Goal: Task Accomplishment & Management: Use online tool/utility

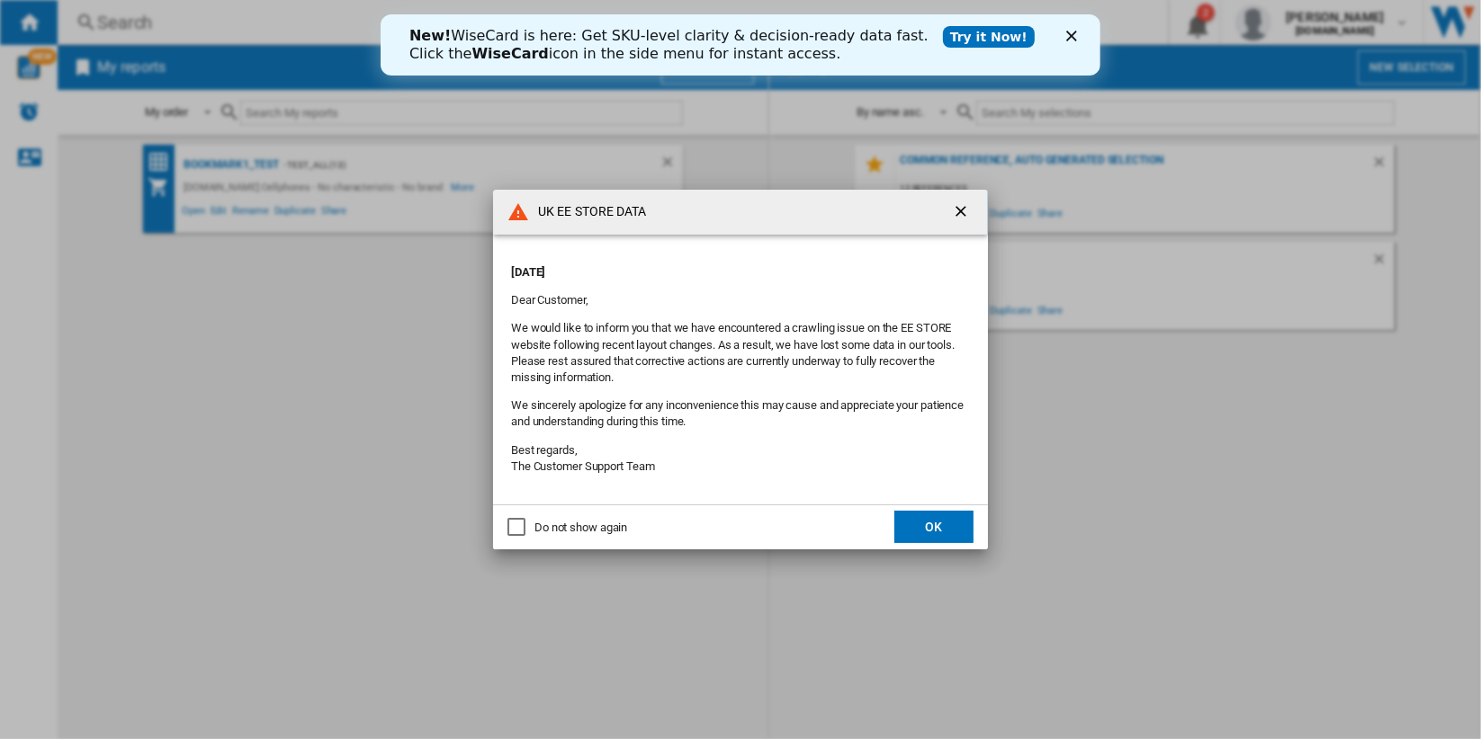
click at [956, 209] on ng-md-icon "getI18NText('BUTTONS.CLOSE_DIALOG')" at bounding box center [963, 213] width 22 height 22
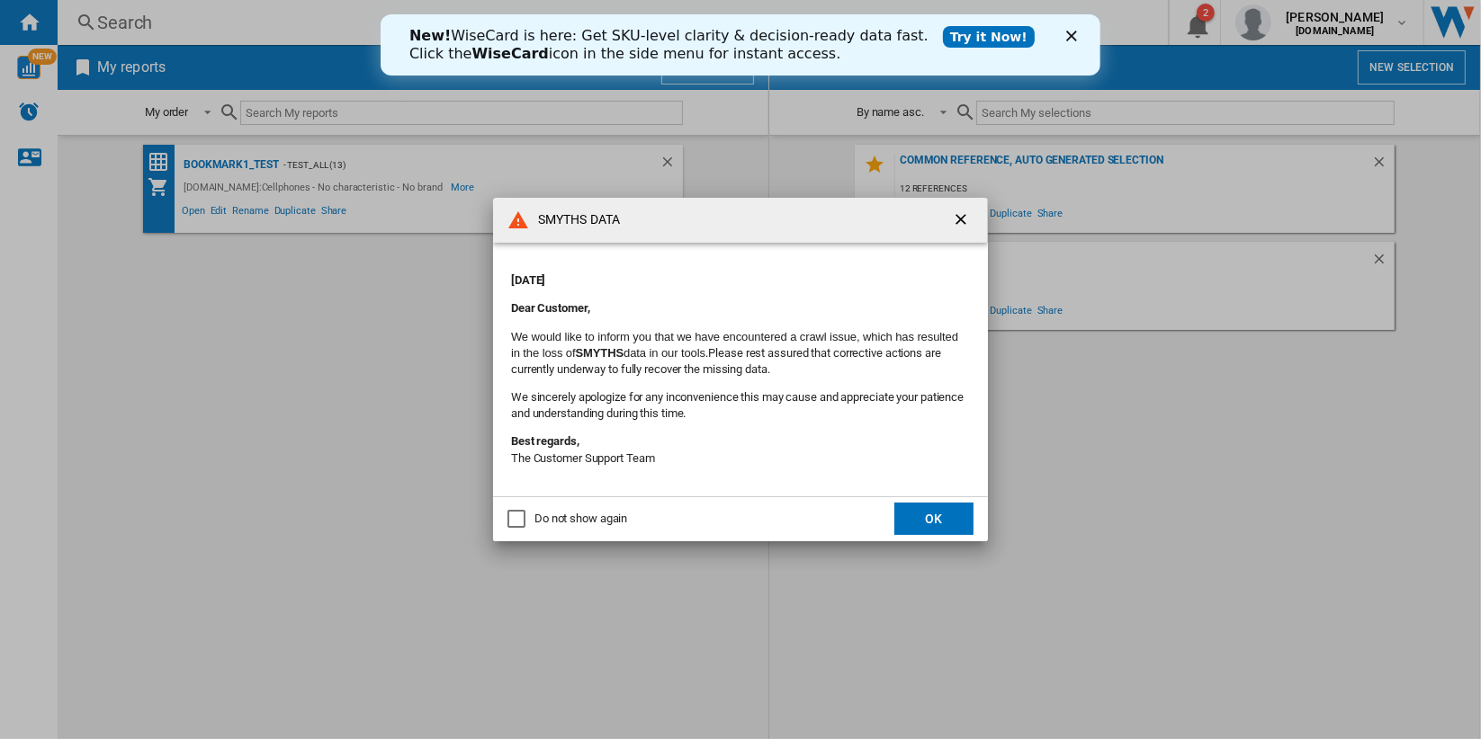
click at [1075, 34] on icon "Close" at bounding box center [1070, 36] width 11 height 11
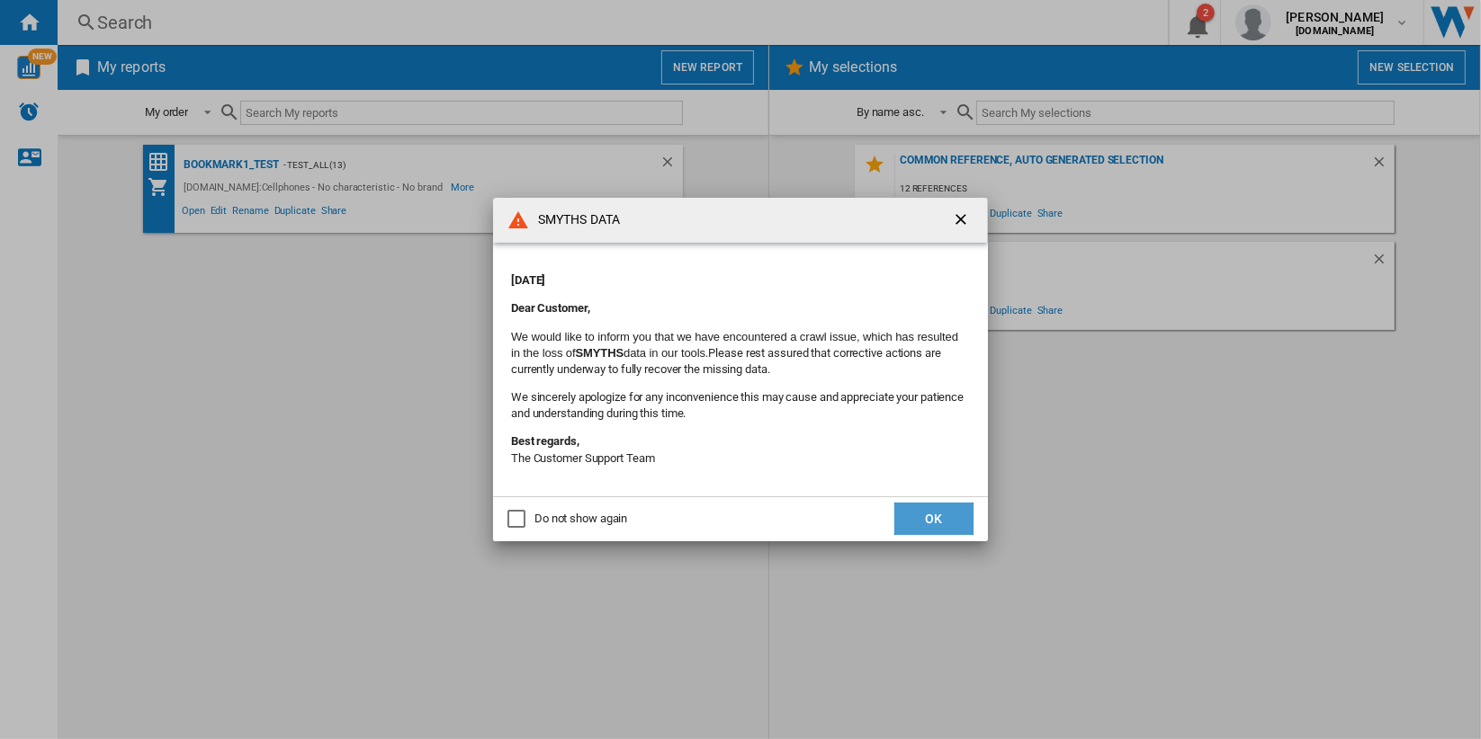
click at [946, 519] on button "OK" at bounding box center [933, 519] width 79 height 32
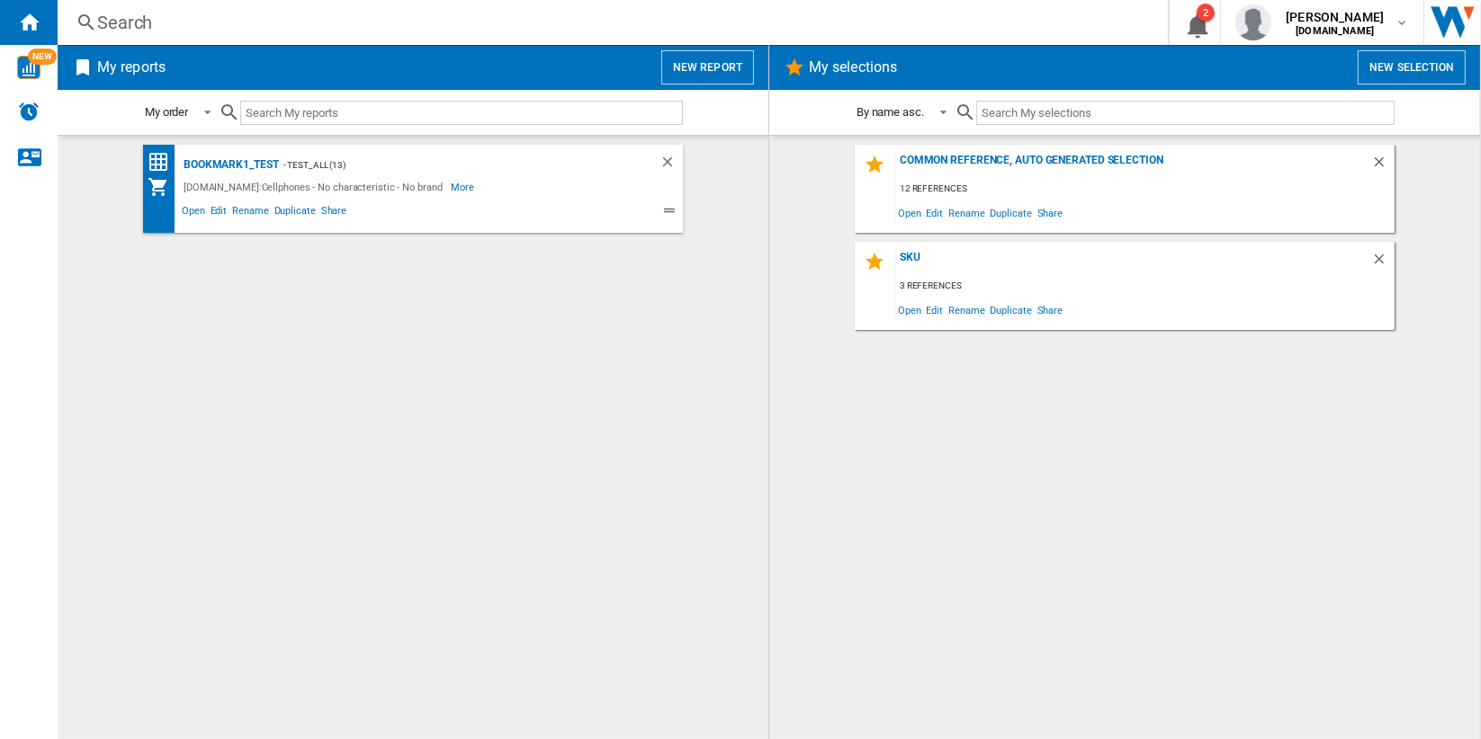
click at [724, 71] on button "New report" at bounding box center [707, 67] width 93 height 34
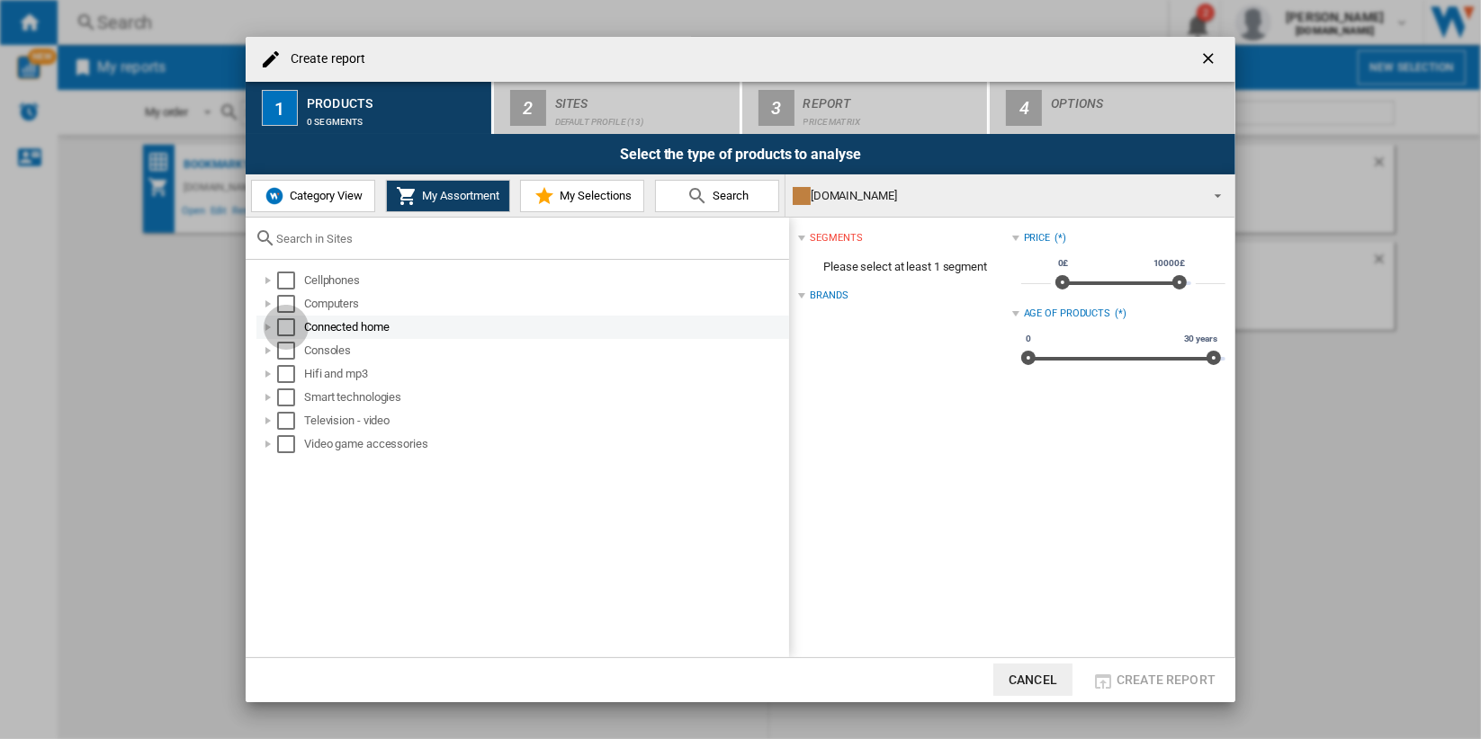
click at [289, 328] on div "Select" at bounding box center [286, 327] width 18 height 18
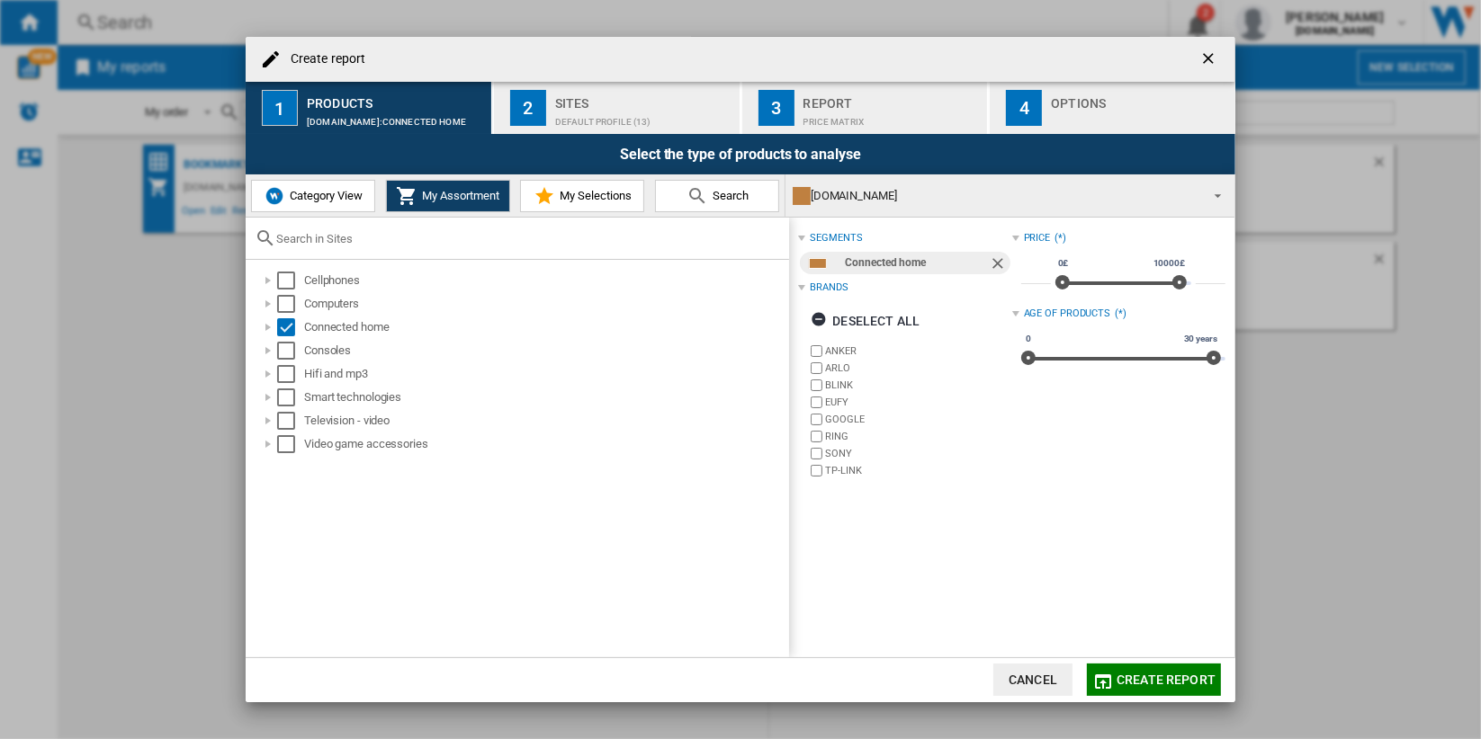
click at [347, 194] on span "Category View" at bounding box center [323, 195] width 77 height 13
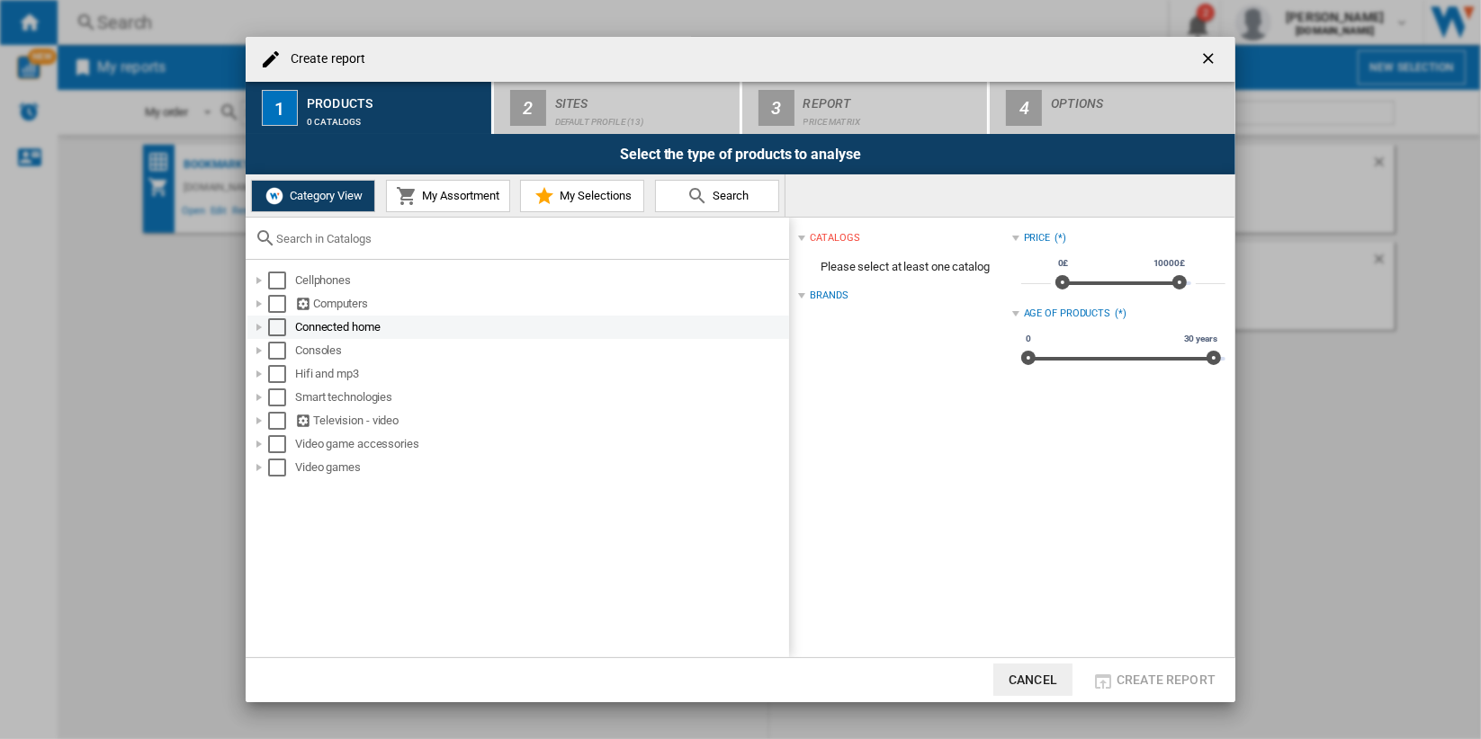
click at [276, 329] on div "Select" at bounding box center [277, 327] width 18 height 18
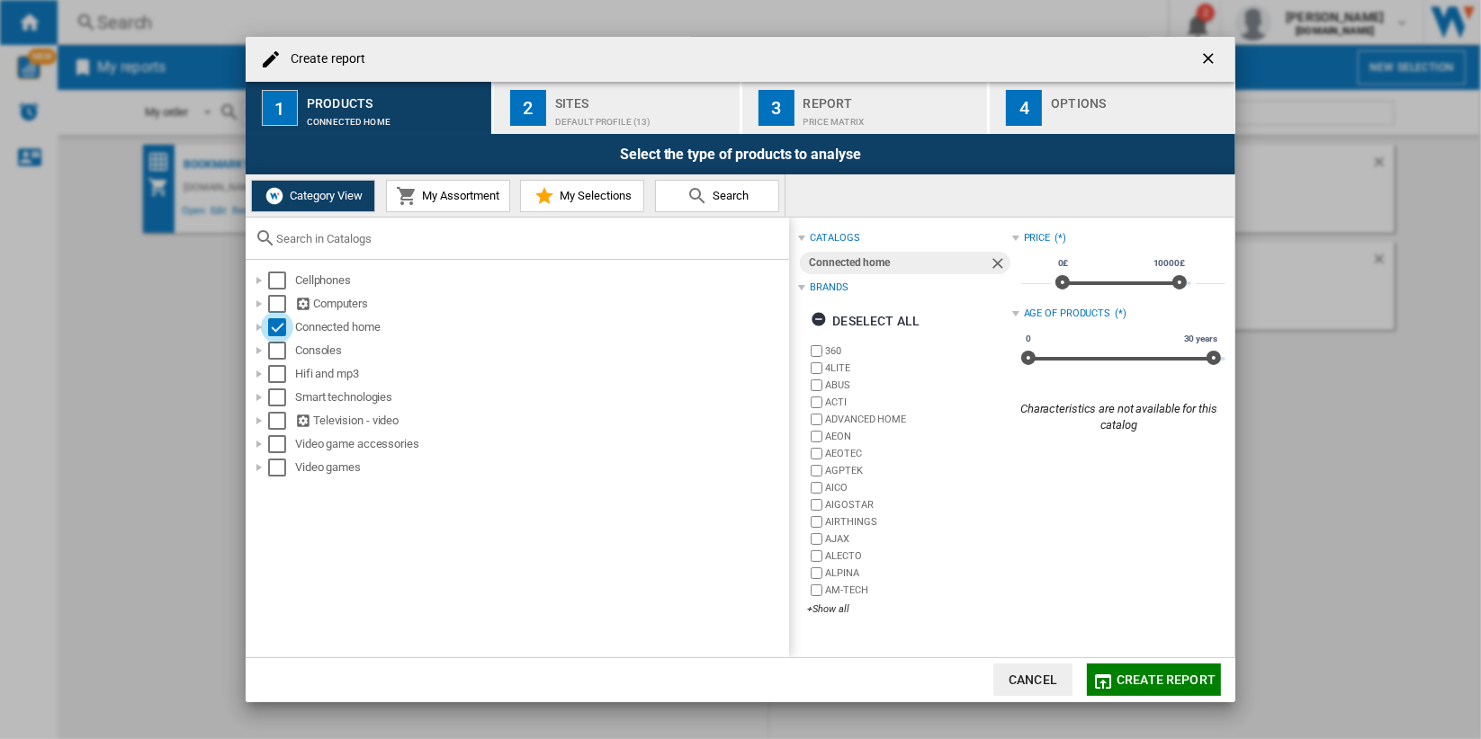
click at [490, 242] on input "text" at bounding box center [528, 238] width 504 height 13
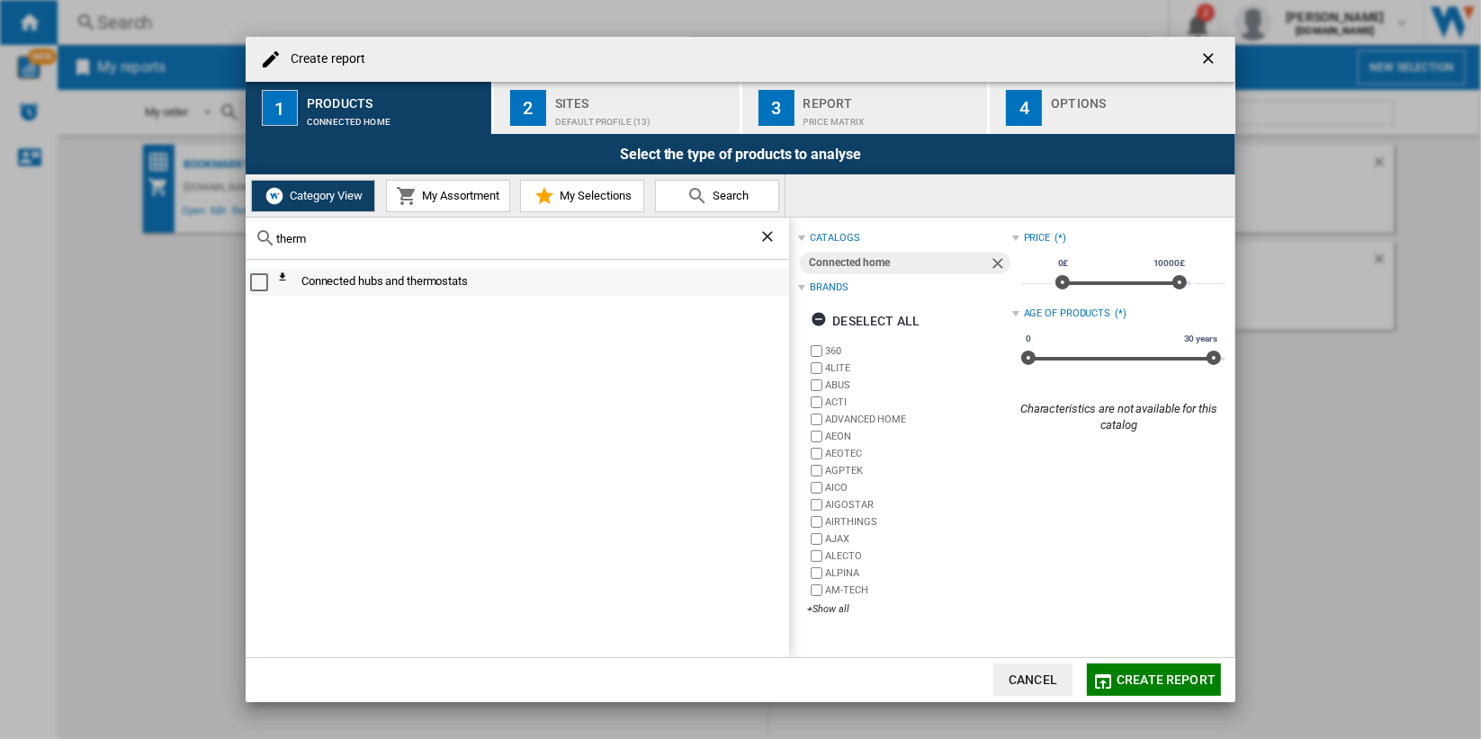
type input "therm"
click at [255, 280] on div "Select" at bounding box center [259, 282] width 18 height 18
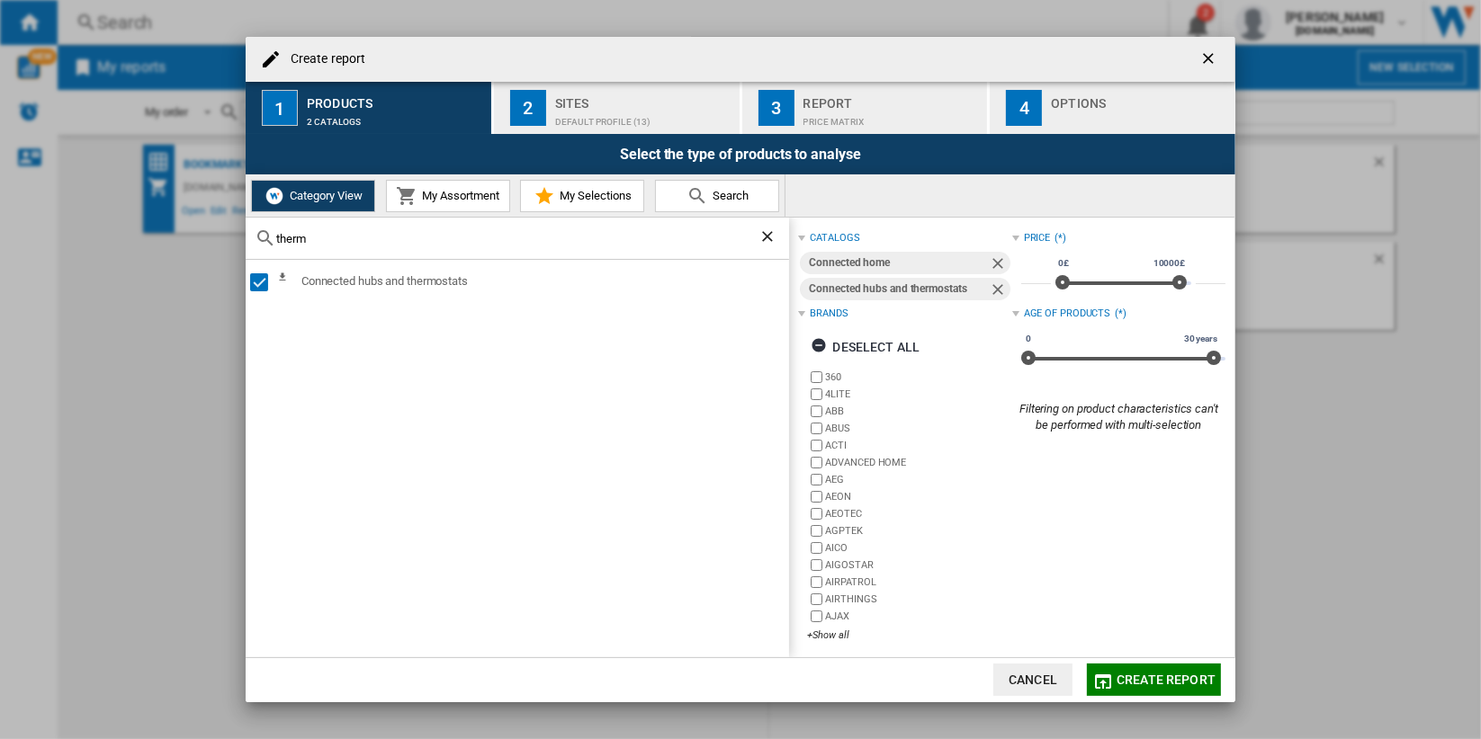
click at [770, 237] on ng-md-icon "Clear search" at bounding box center [769, 239] width 22 height 22
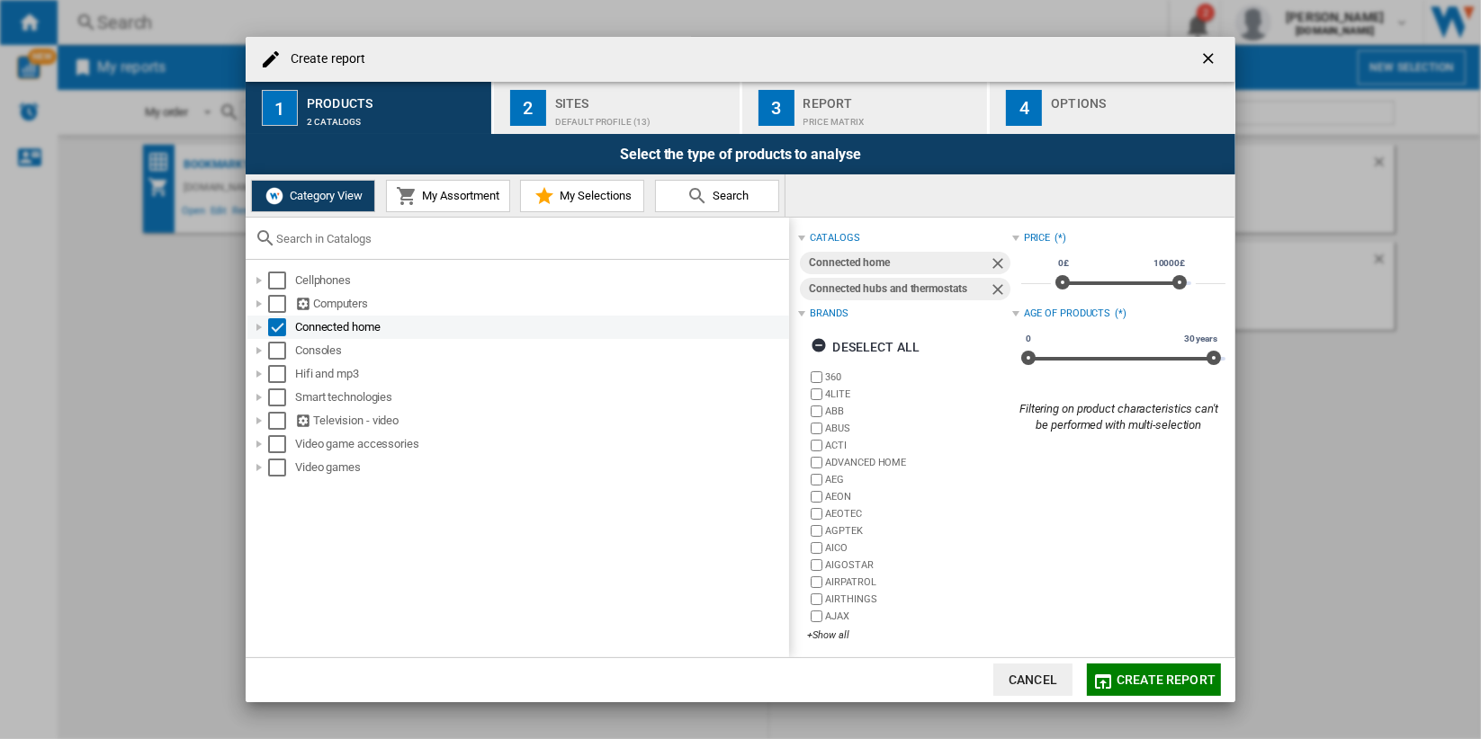
click at [258, 327] on div at bounding box center [259, 327] width 18 height 18
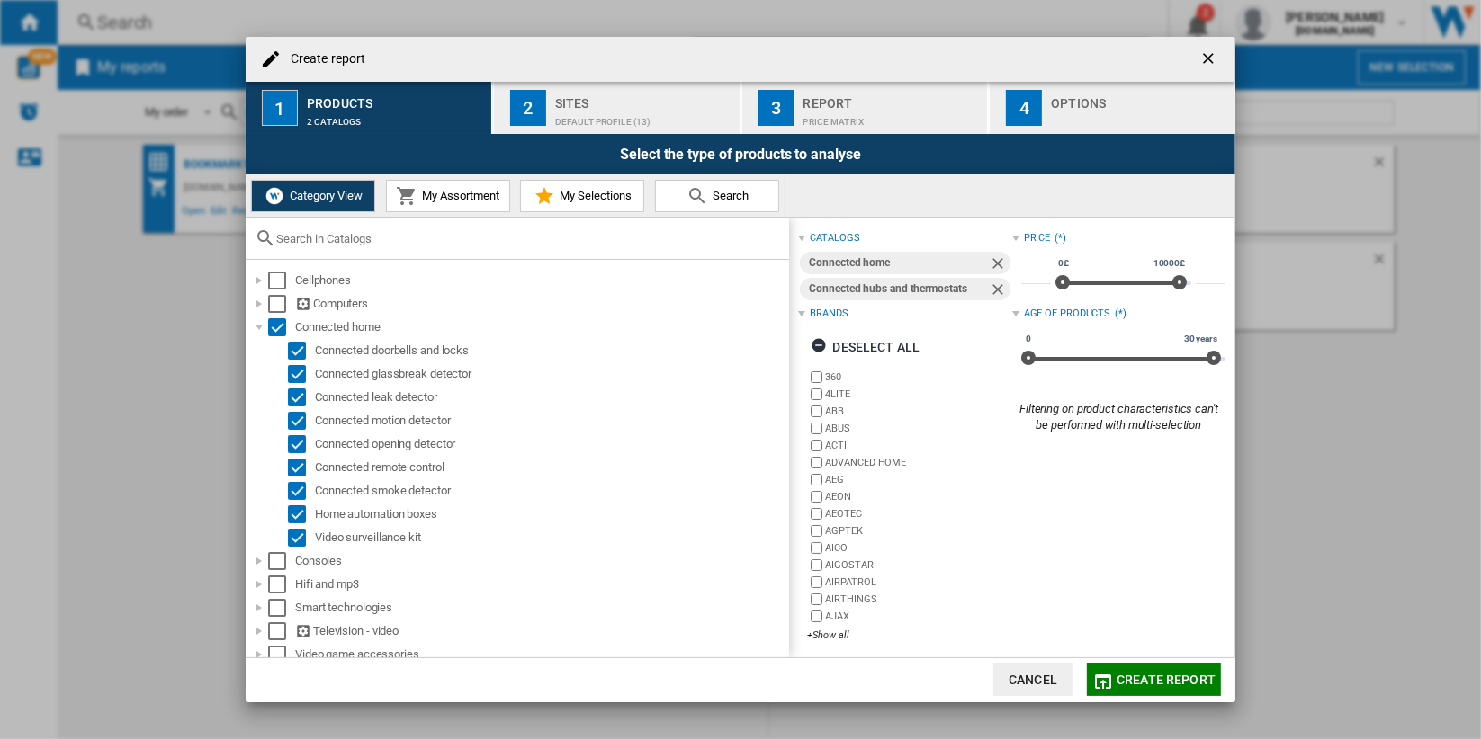
click at [443, 242] on input "text" at bounding box center [528, 238] width 504 height 13
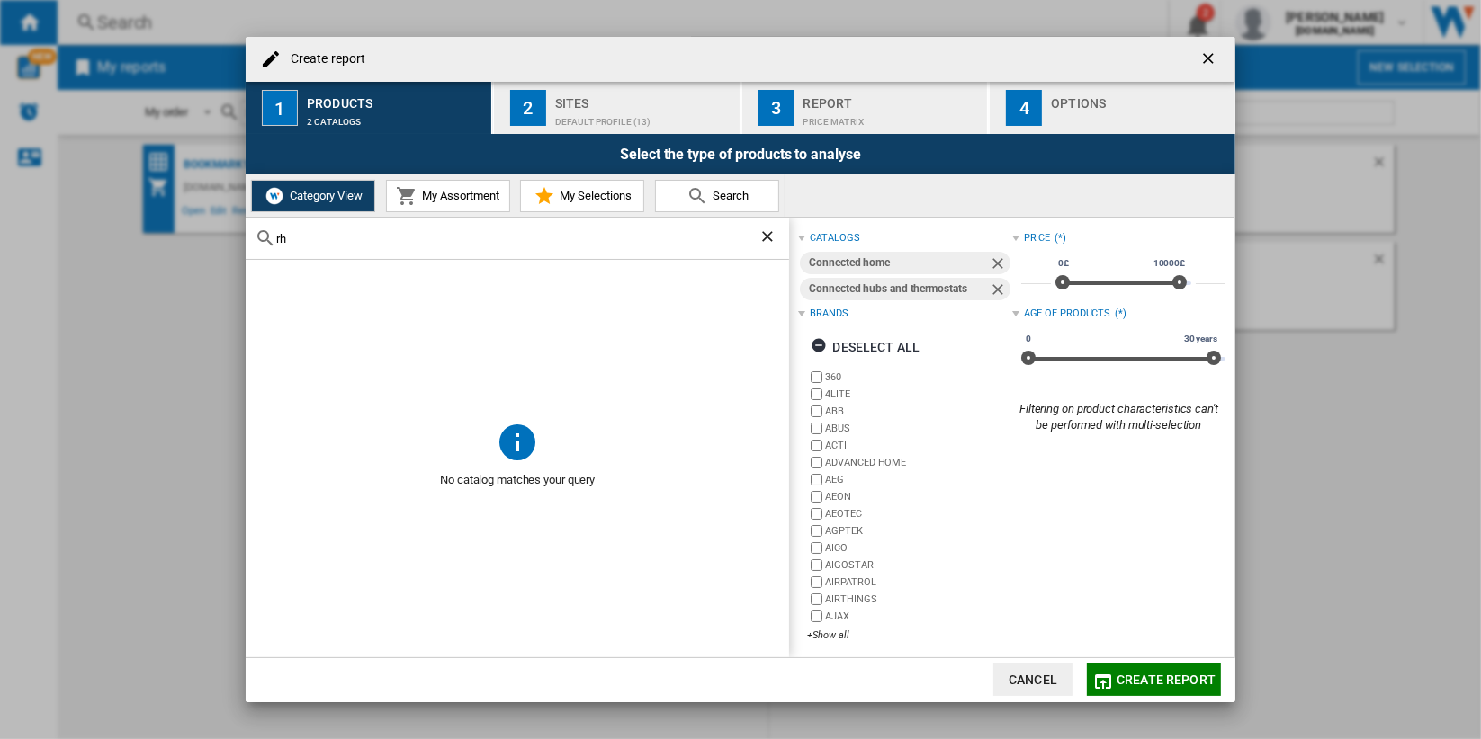
type input "r"
type input "ther"
click at [766, 237] on ng-md-icon "Clear search" at bounding box center [769, 239] width 22 height 22
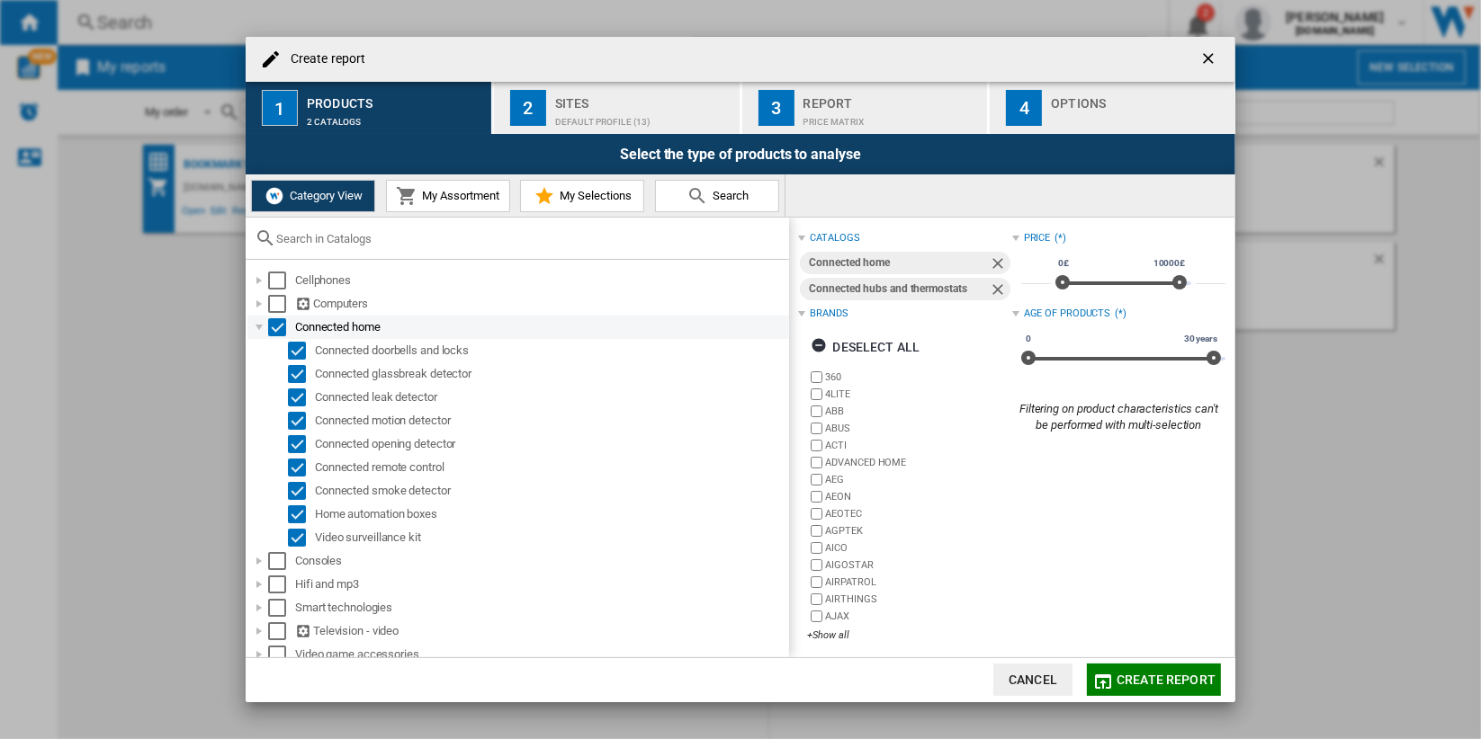
click at [277, 325] on div "Select" at bounding box center [277, 327] width 18 height 18
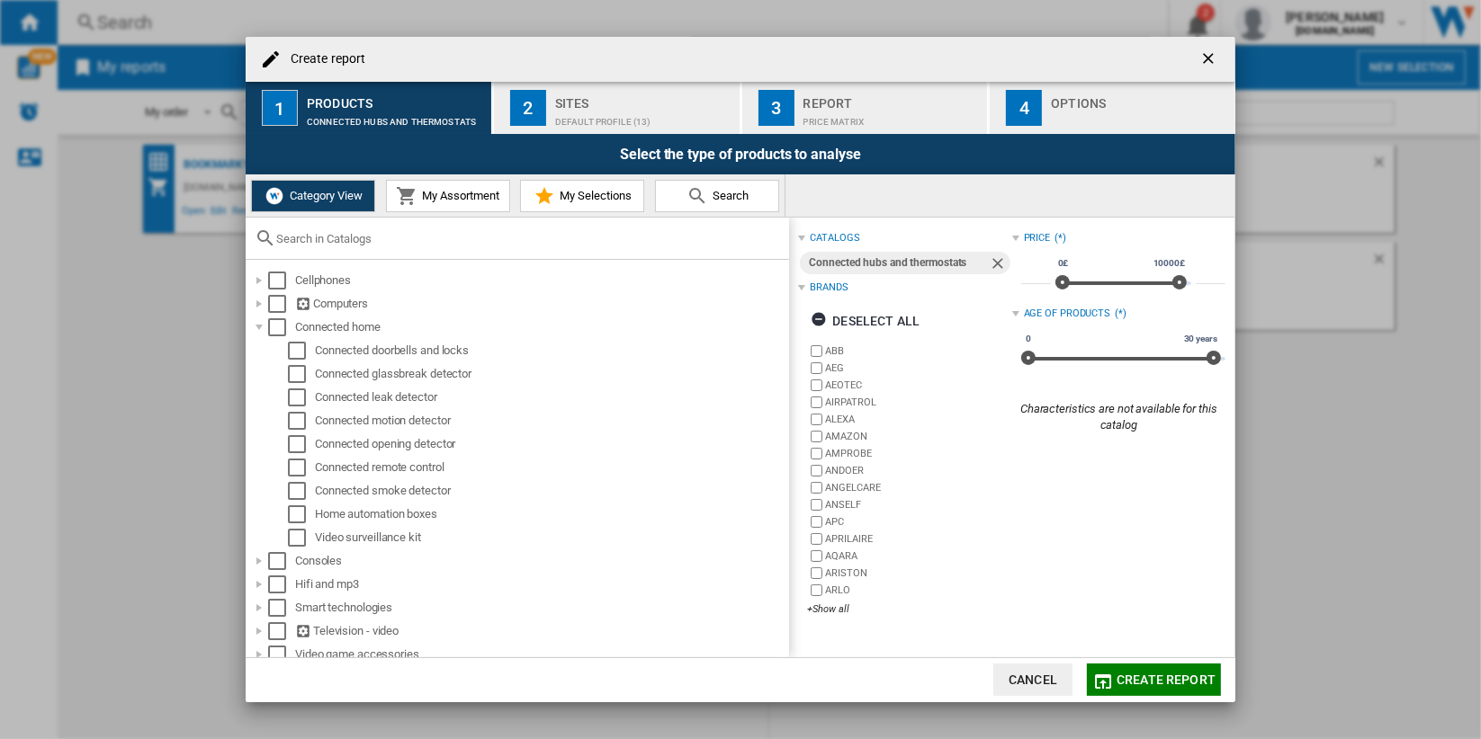
click at [424, 242] on input "text" at bounding box center [528, 238] width 504 height 13
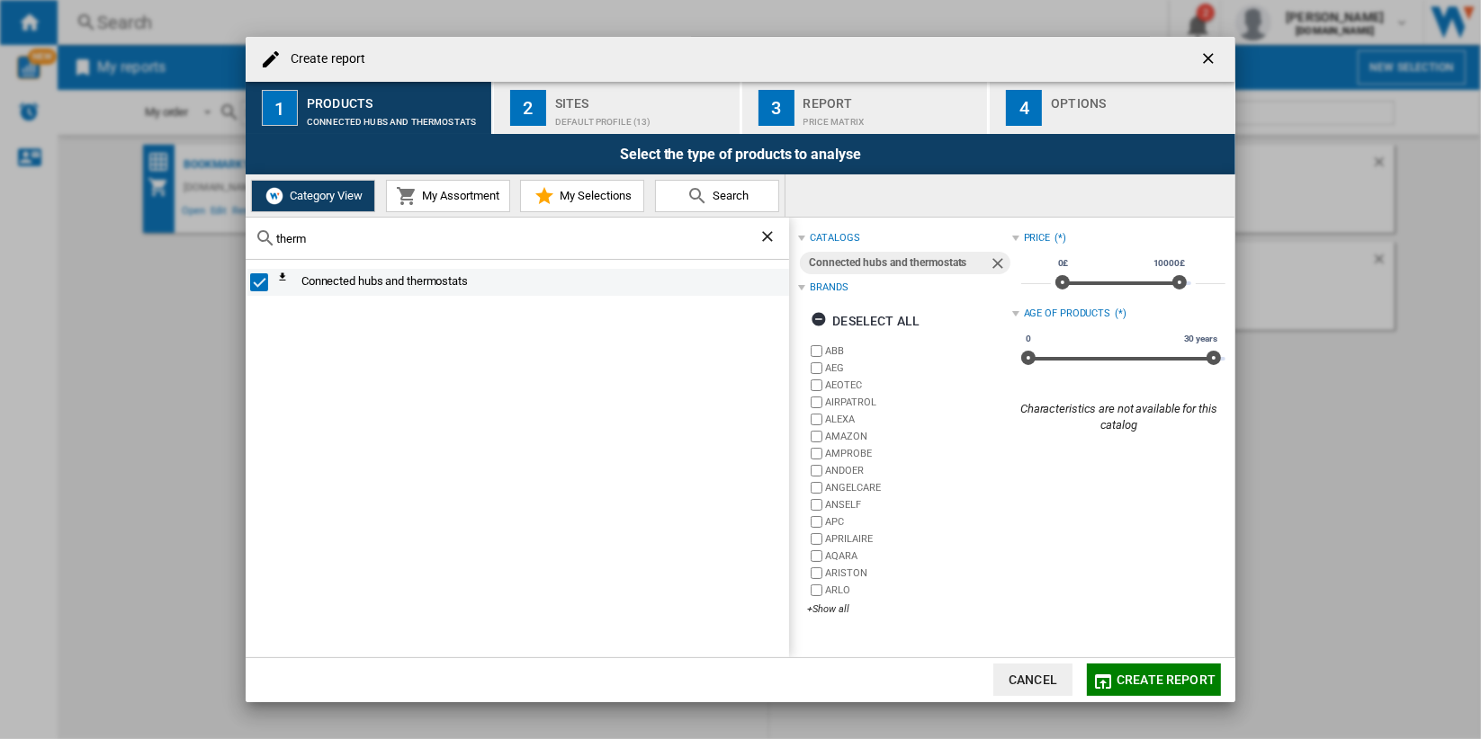
type input "therm"
click at [261, 279] on div "Select" at bounding box center [259, 282] width 18 height 18
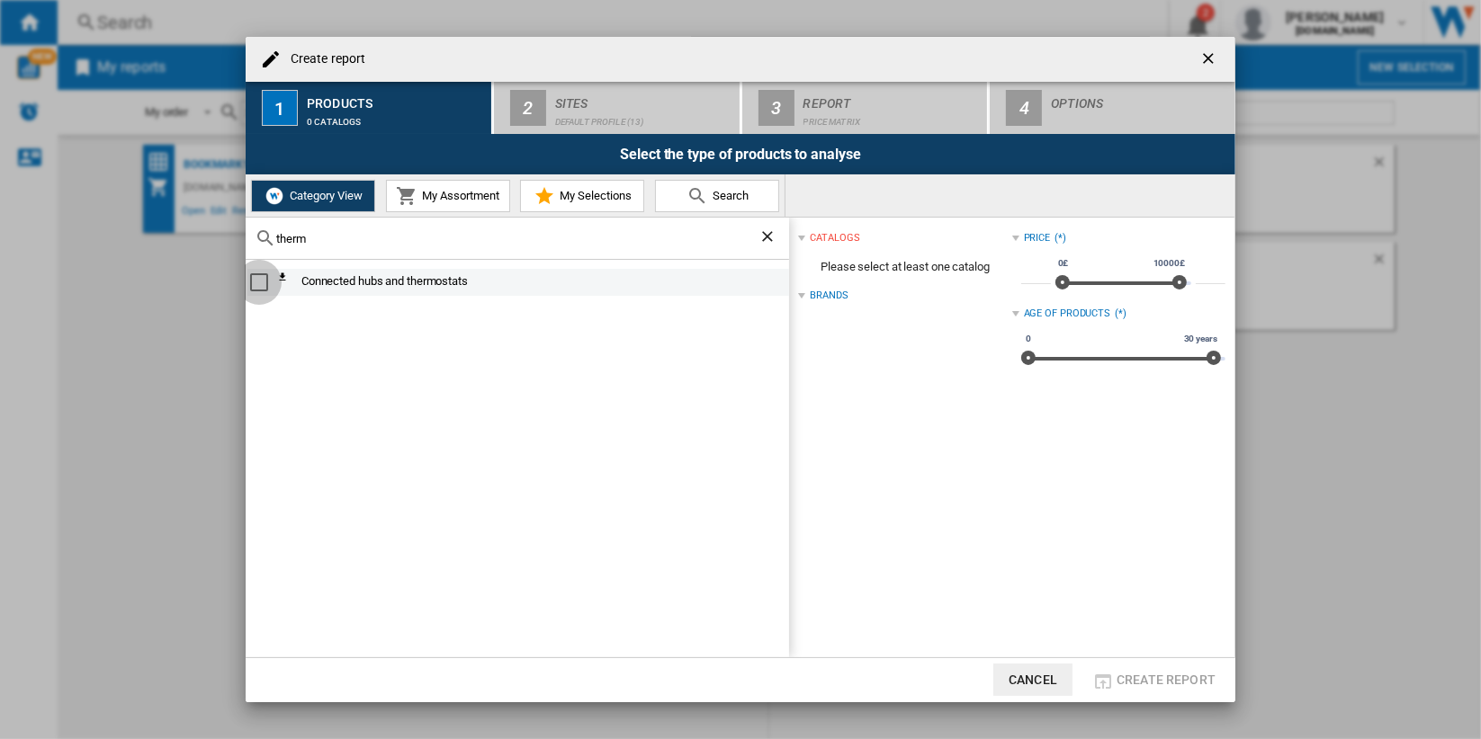
click at [255, 280] on div "Select" at bounding box center [259, 282] width 18 height 18
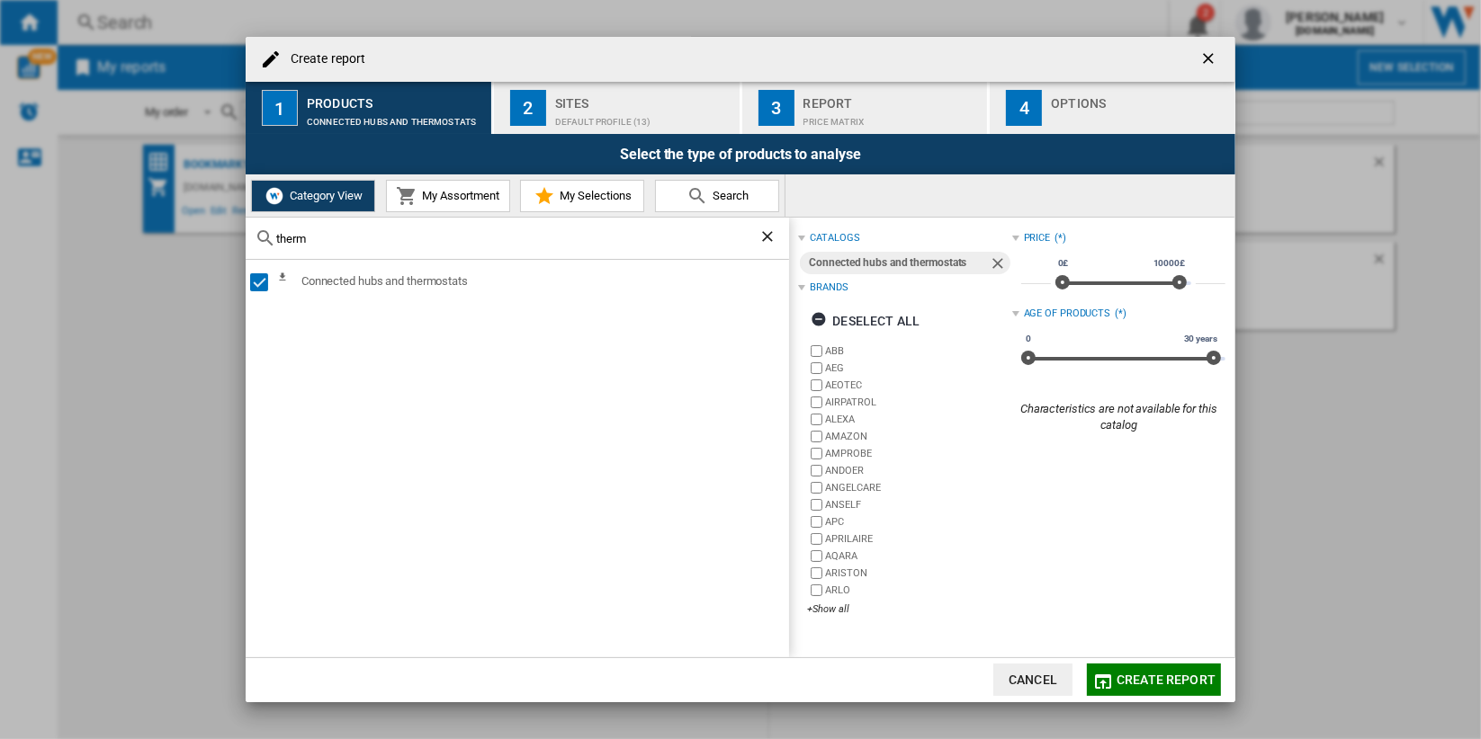
click at [770, 237] on ng-md-icon "Clear search" at bounding box center [769, 239] width 22 height 22
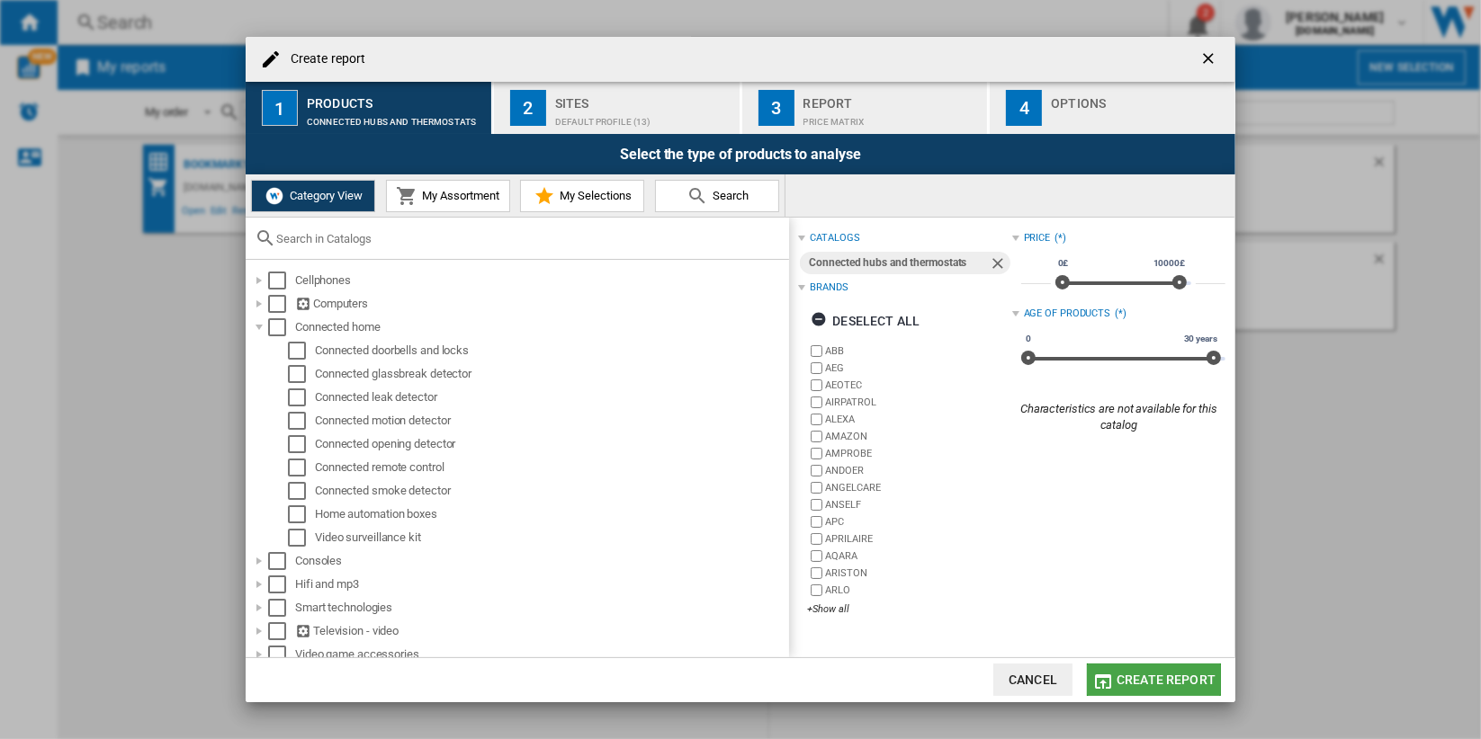
click at [1197, 678] on span "Create report" at bounding box center [1165, 680] width 99 height 14
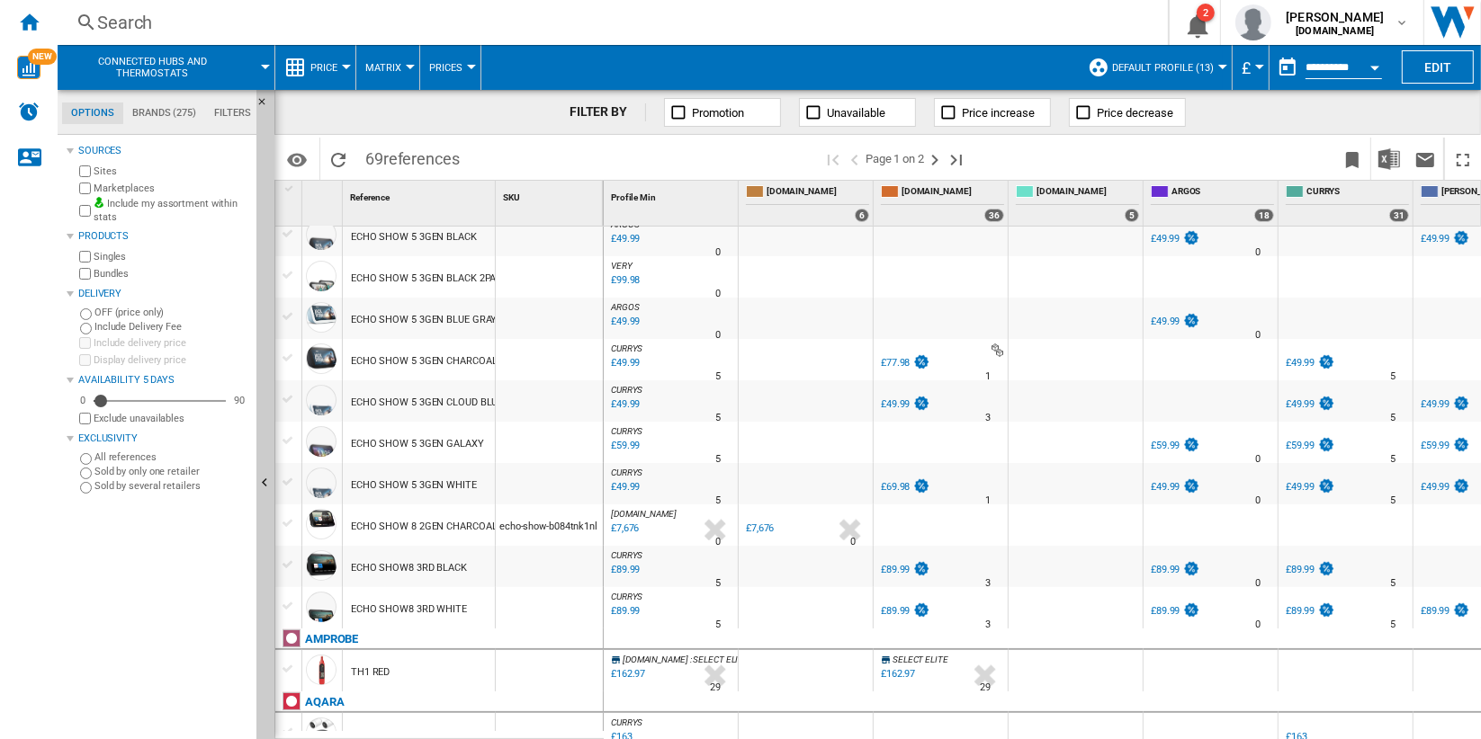
scroll to position [399, 0]
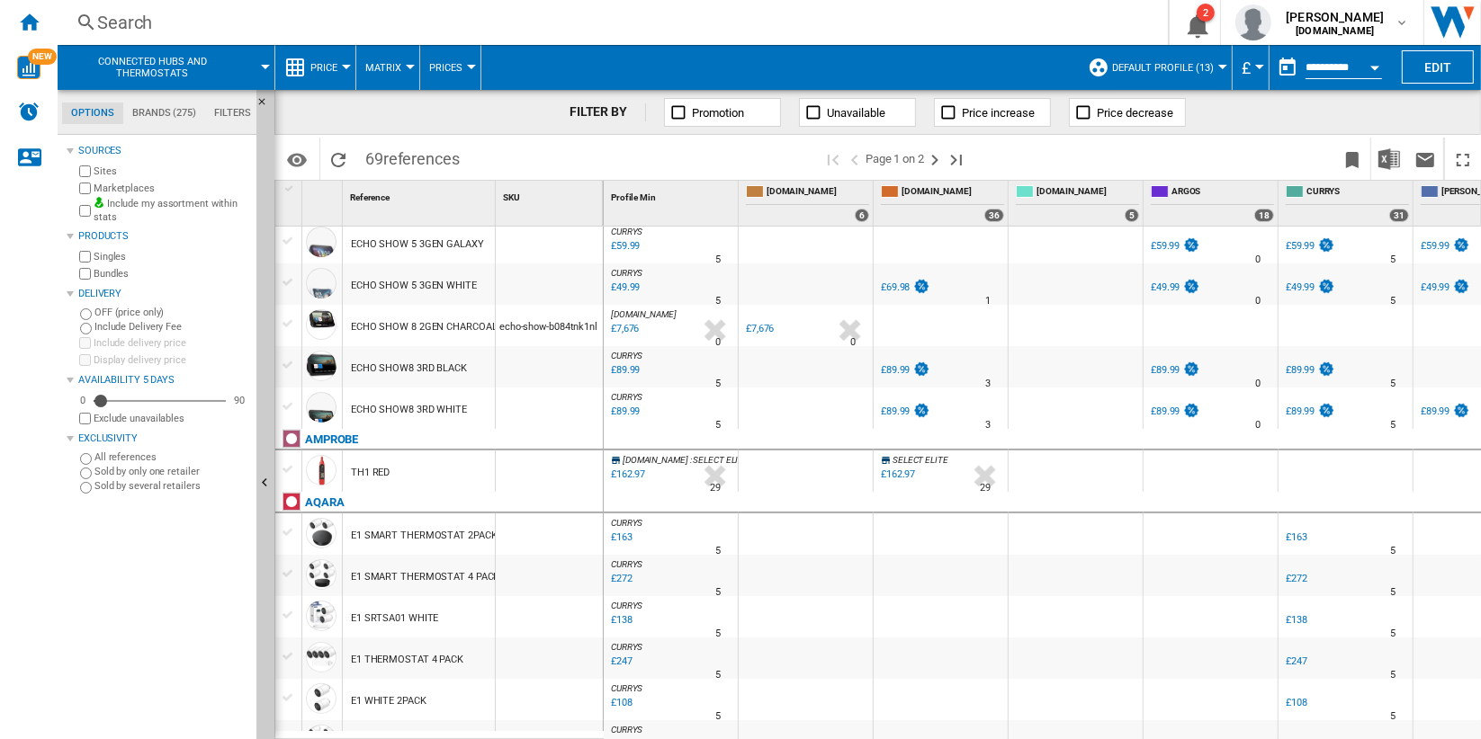
click at [756, 327] on div "£7,676" at bounding box center [760, 329] width 28 height 12
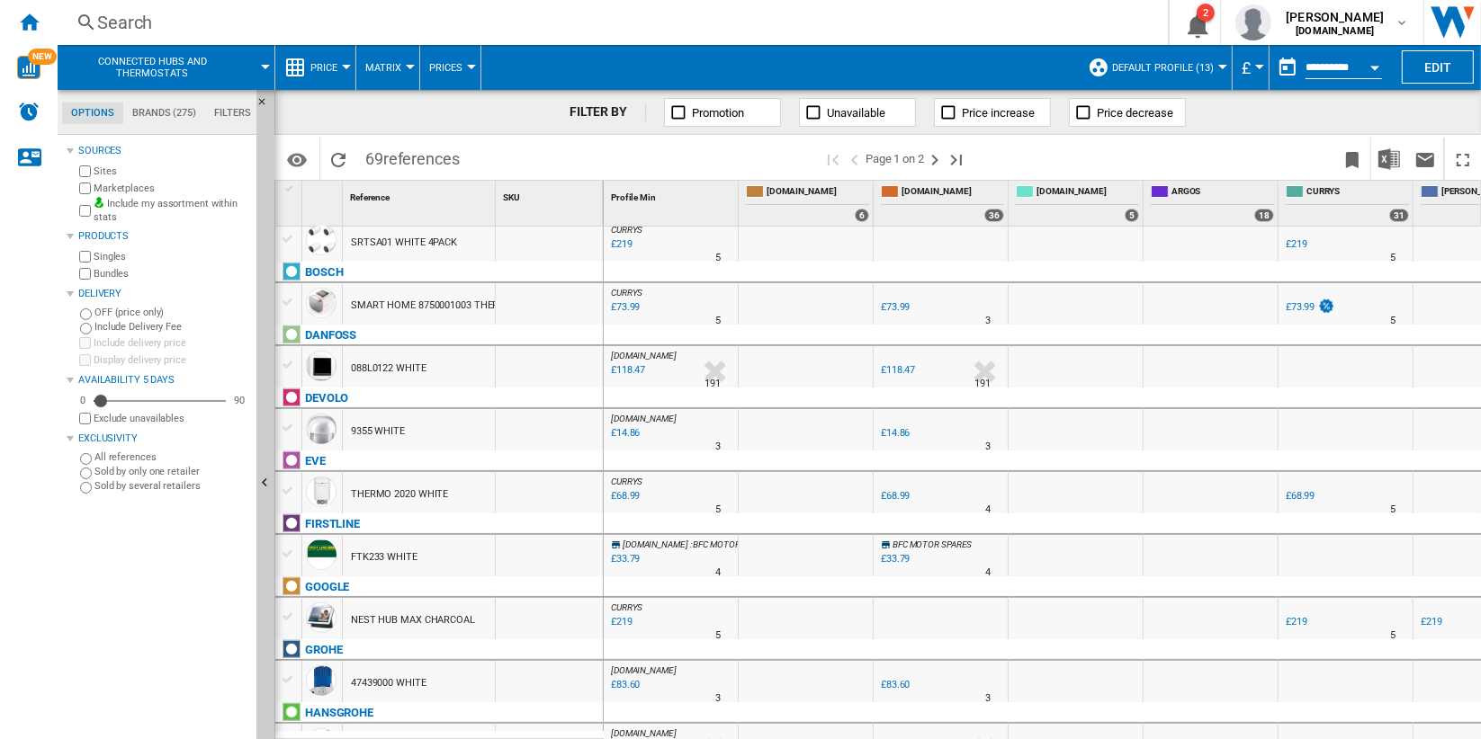
scroll to position [0, 0]
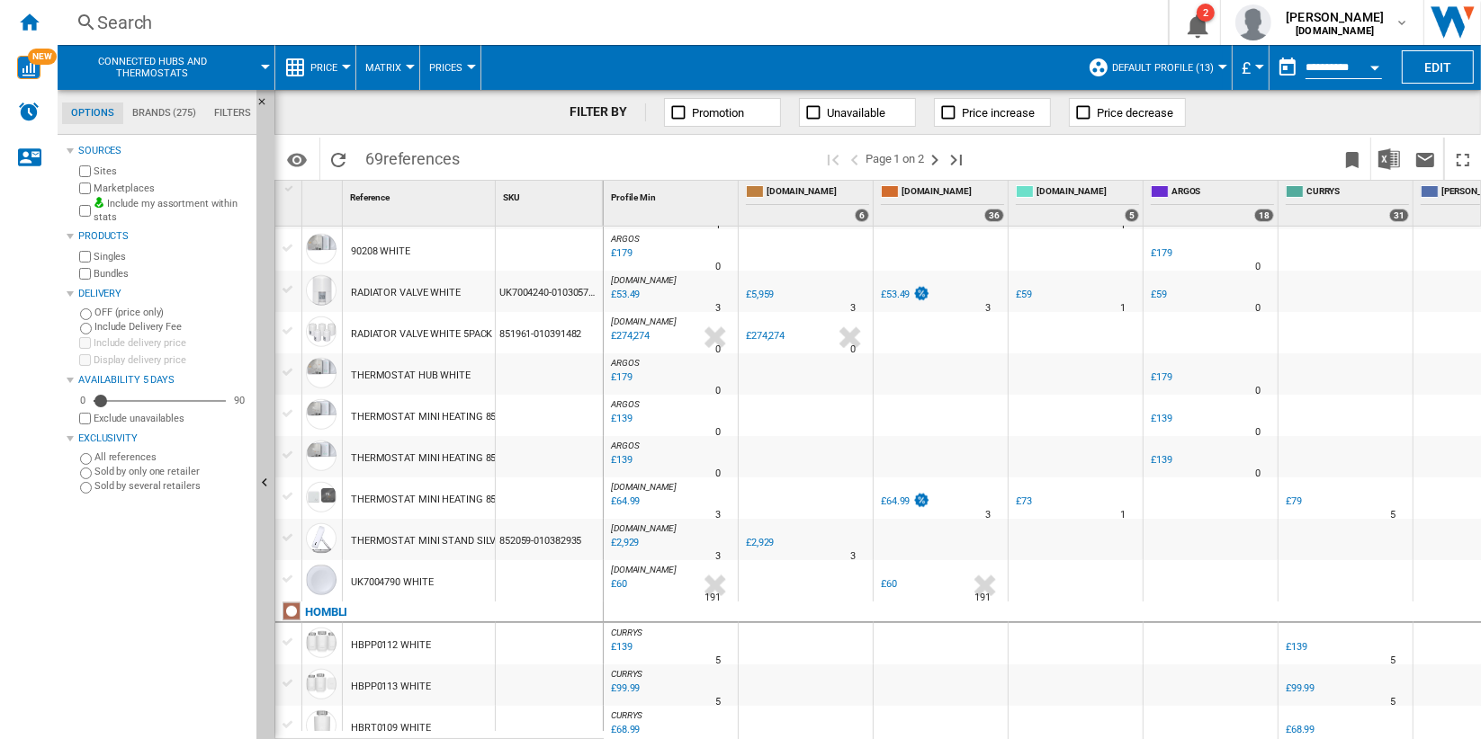
click at [757, 537] on div "£2,929" at bounding box center [760, 543] width 28 height 12
click at [1383, 64] on button "Open calendar" at bounding box center [1374, 65] width 32 height 32
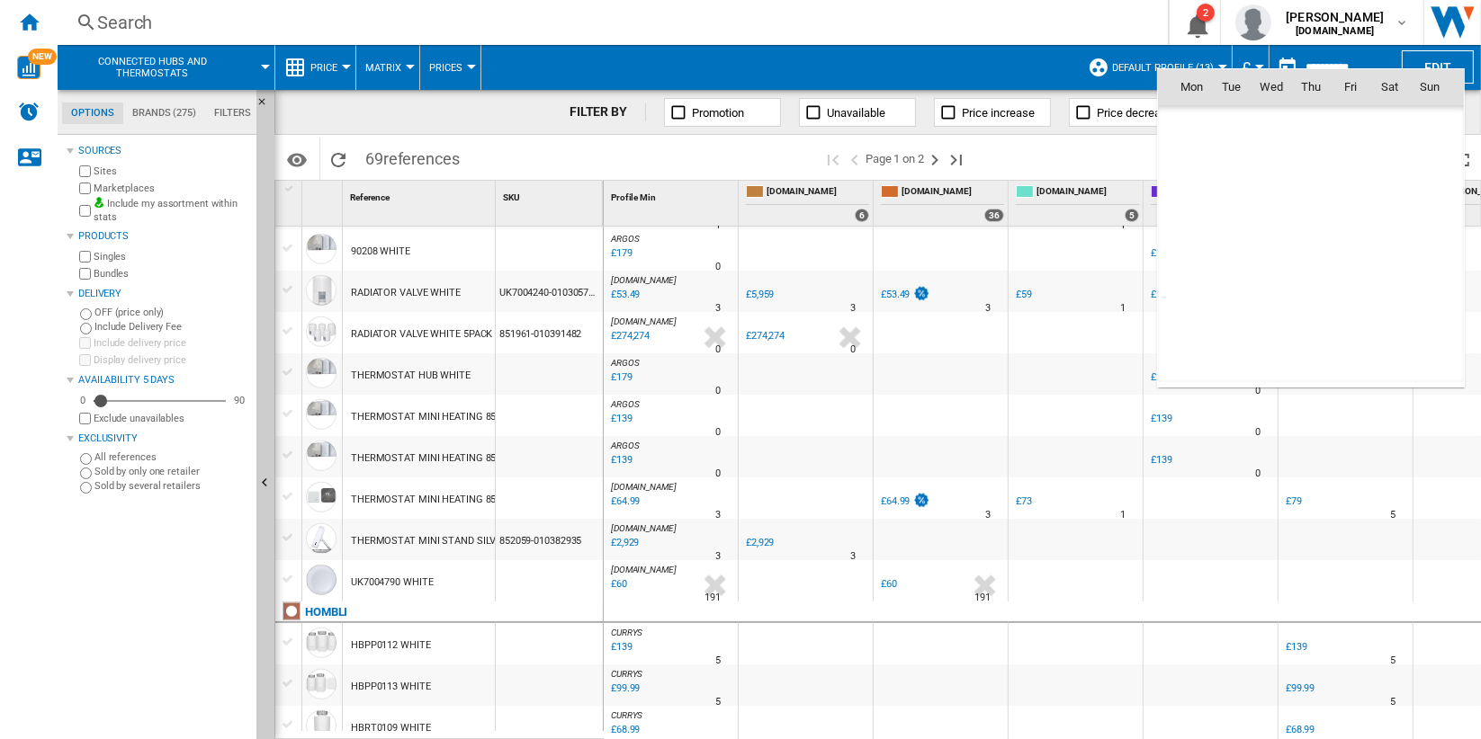
scroll to position [8581, 0]
click at [1311, 169] on span "2" at bounding box center [1311, 166] width 36 height 36
type input "**********"
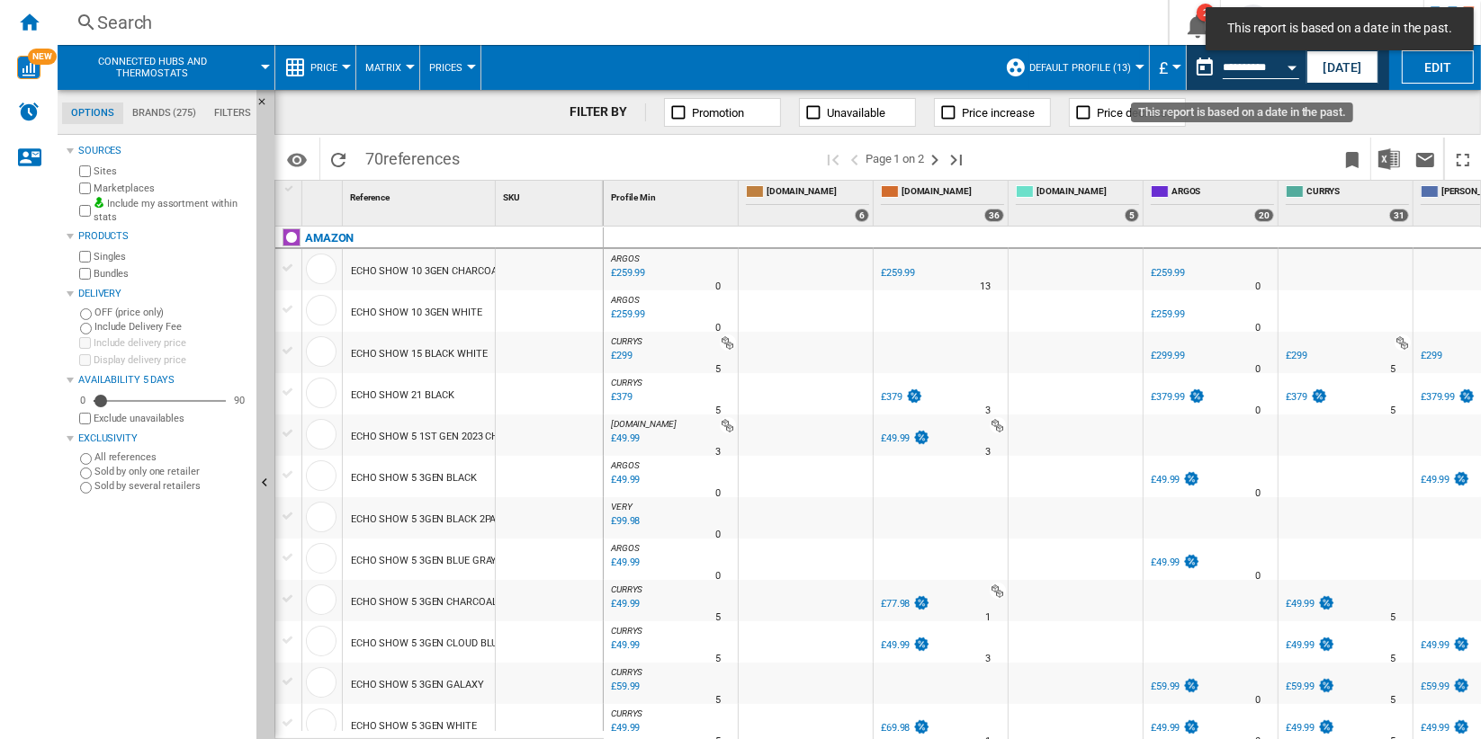
click at [1291, 66] on div "Open calendar" at bounding box center [1291, 68] width 9 height 4
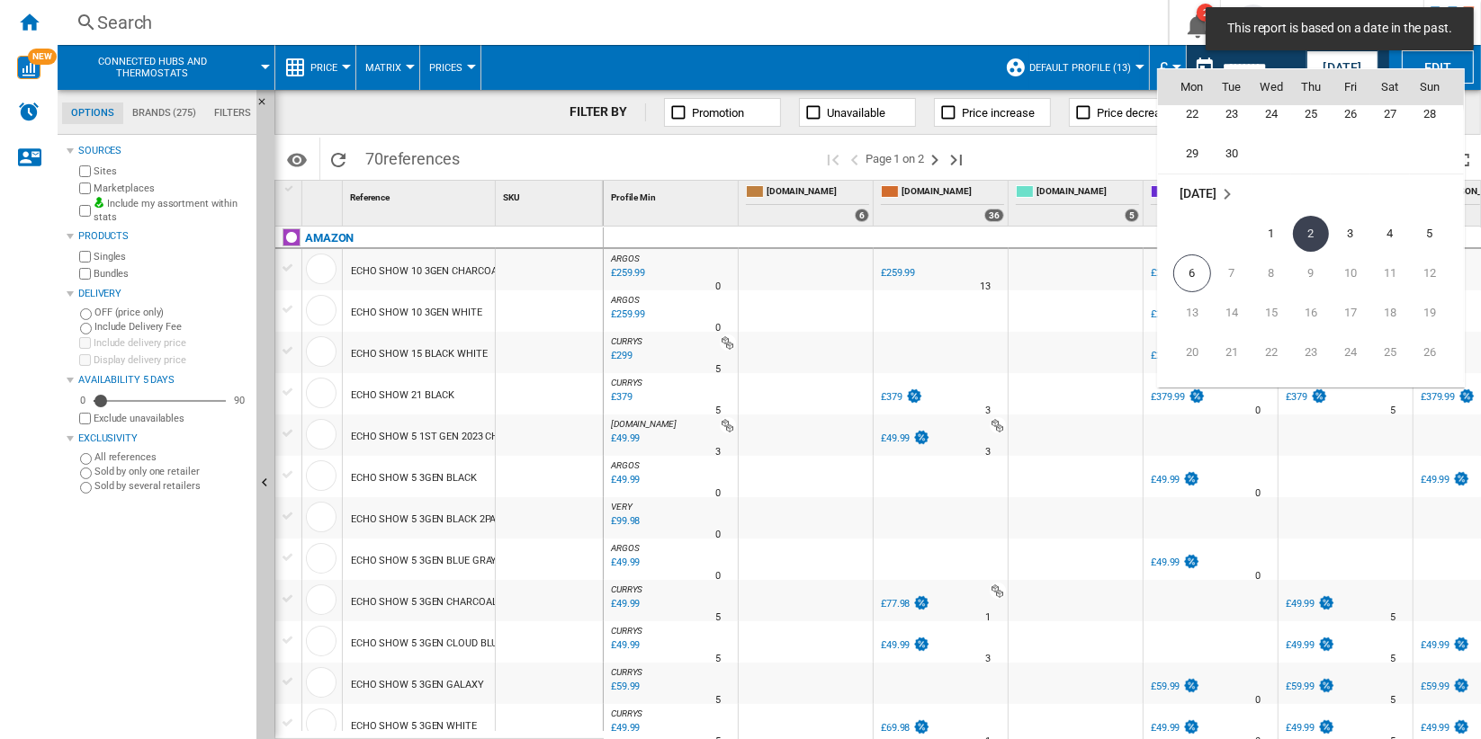
scroll to position [8482, 0]
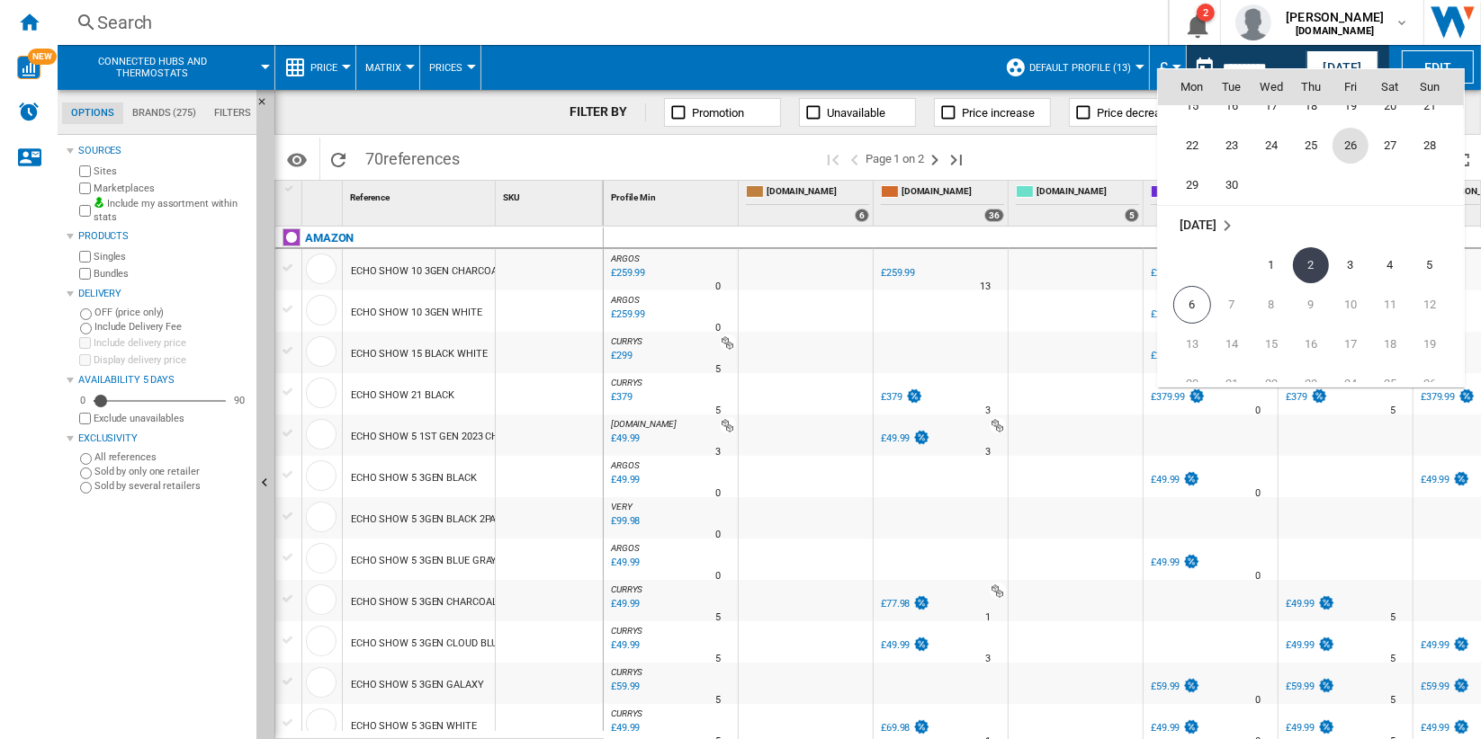
click at [1345, 151] on span "26" at bounding box center [1350, 146] width 36 height 36
type input "**********"
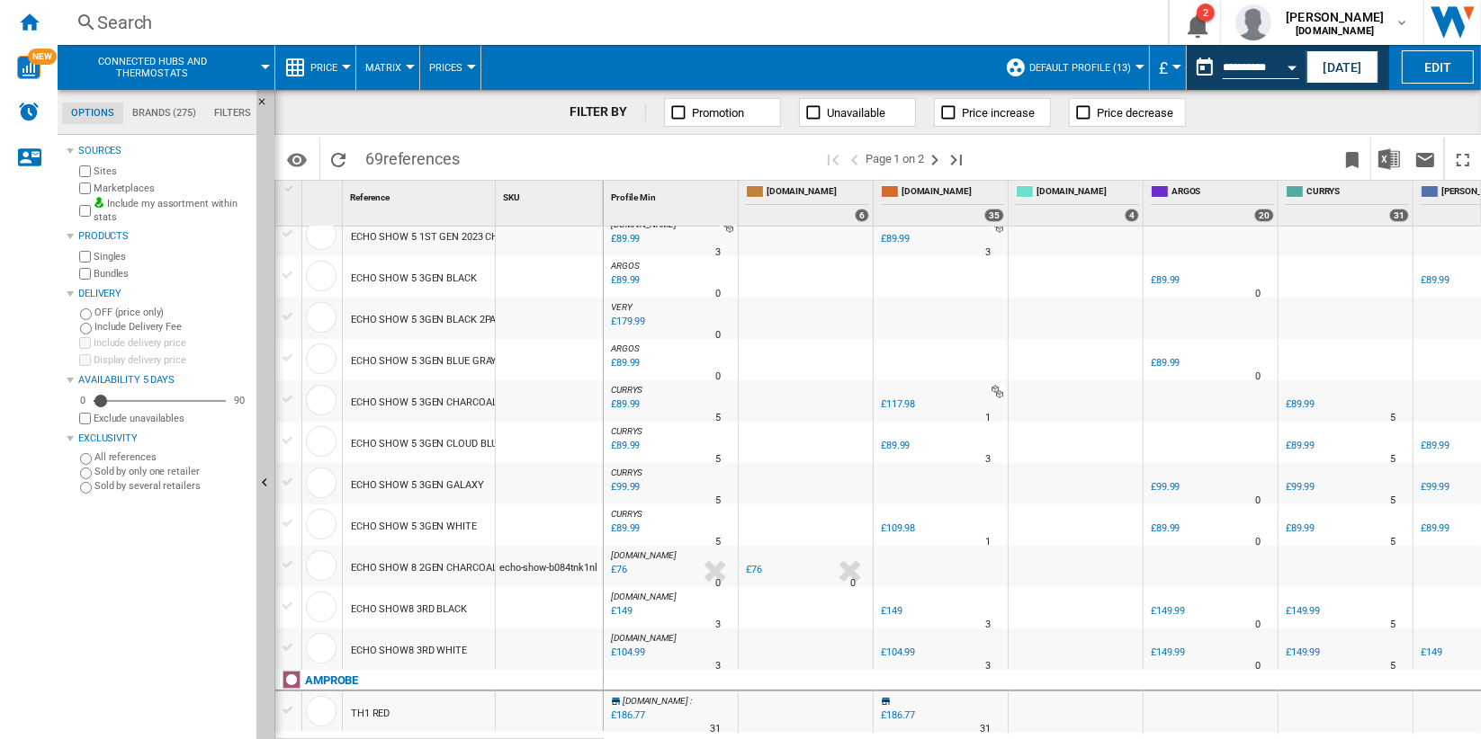
scroll to position [300, 0]
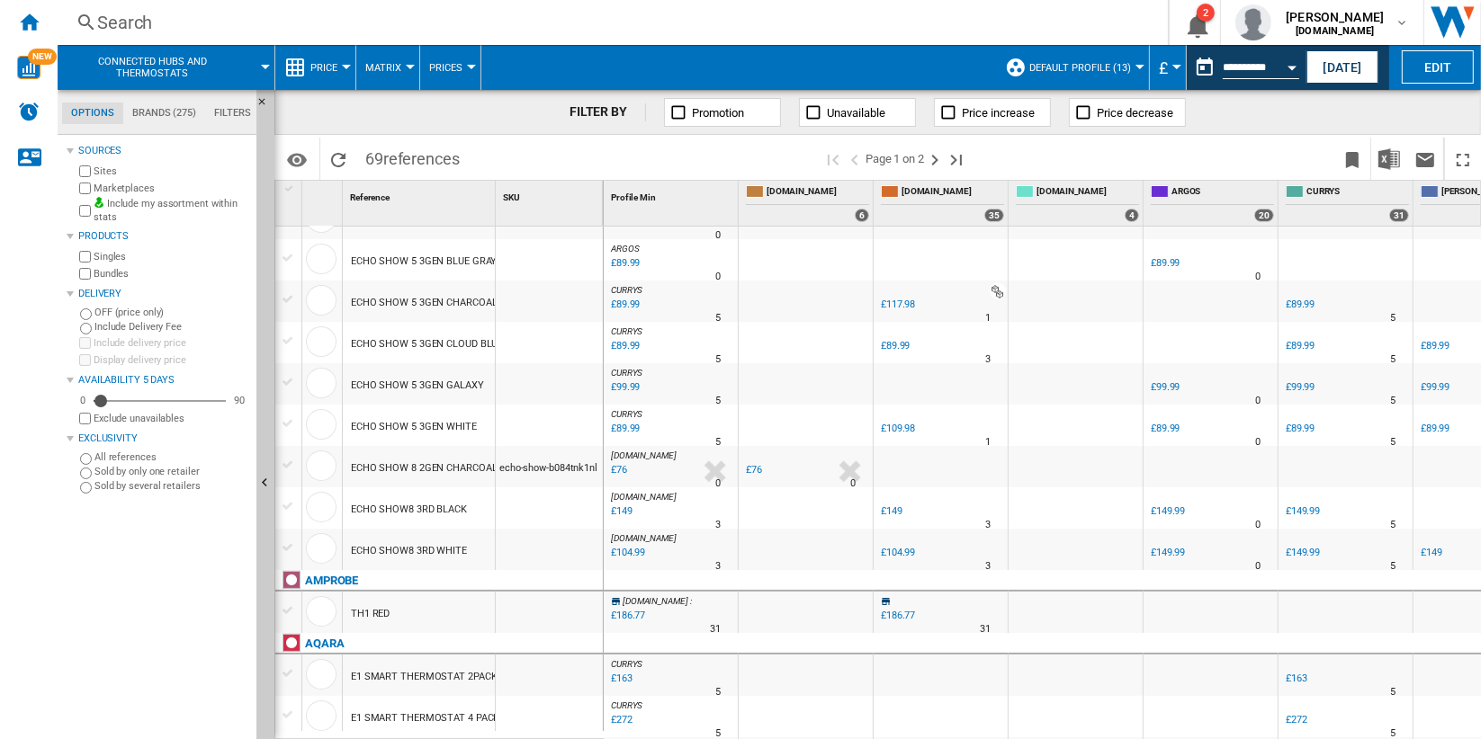
click at [755, 468] on div "£76" at bounding box center [754, 470] width 16 height 12
click at [756, 468] on div "£76" at bounding box center [754, 470] width 16 height 12
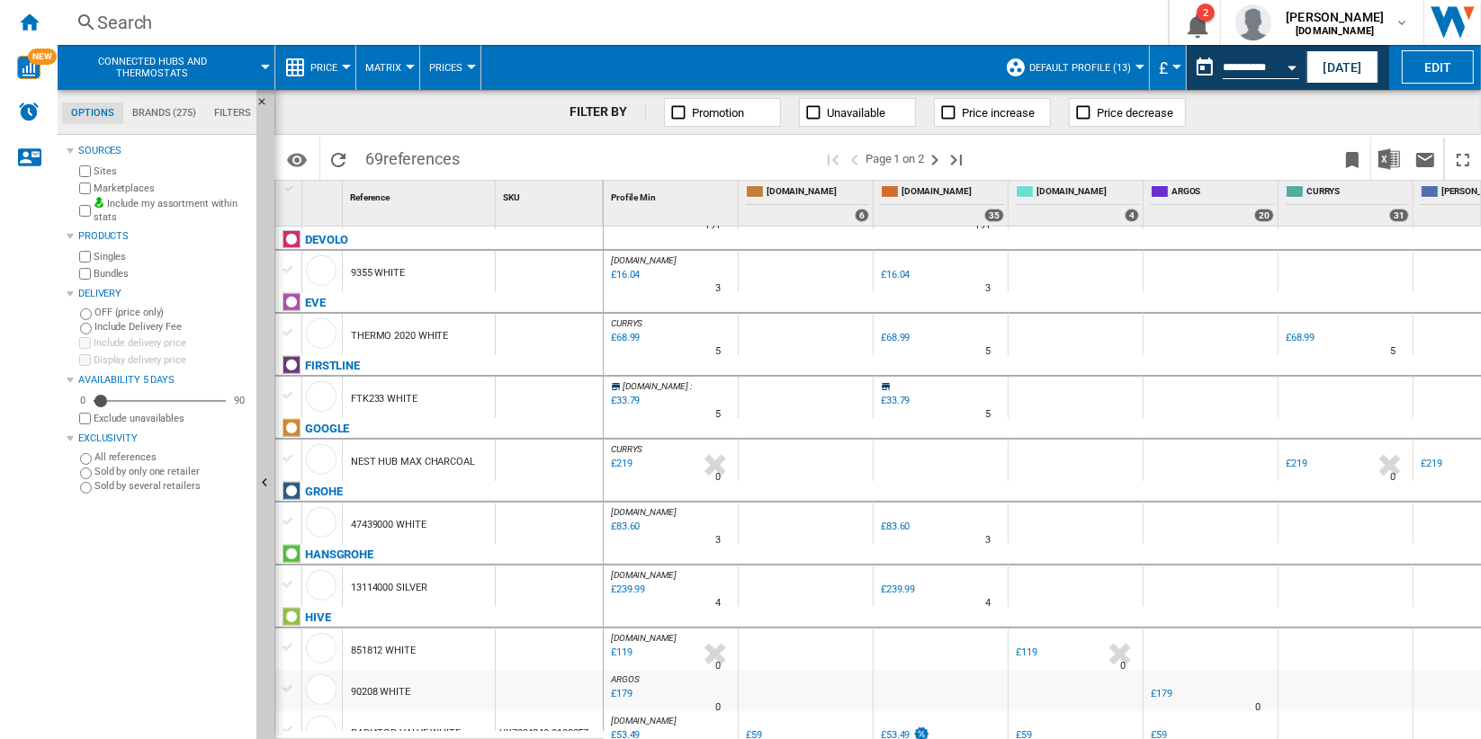
scroll to position [1499, 0]
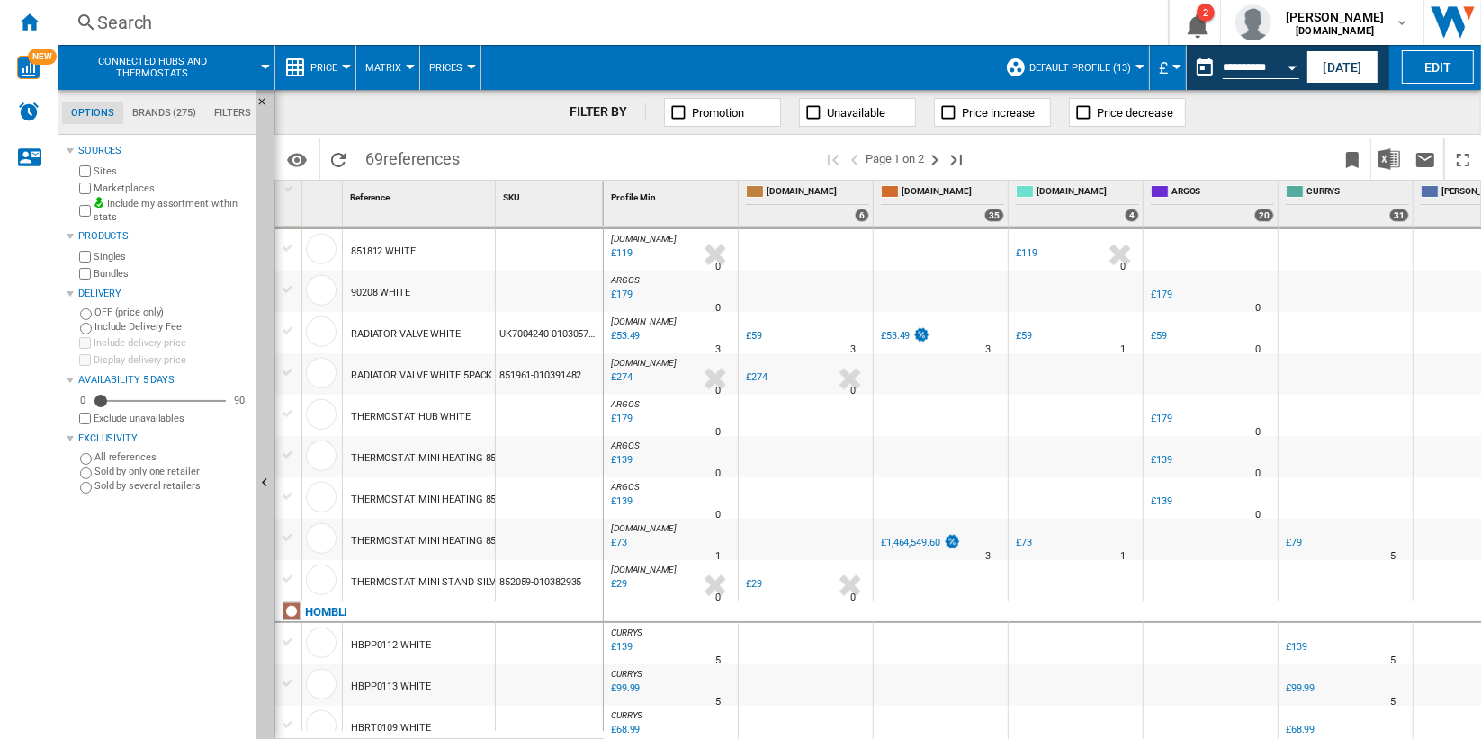
click at [755, 336] on div "£59" at bounding box center [754, 336] width 16 height 12
click at [760, 331] on div "£59" at bounding box center [754, 336] width 16 height 12
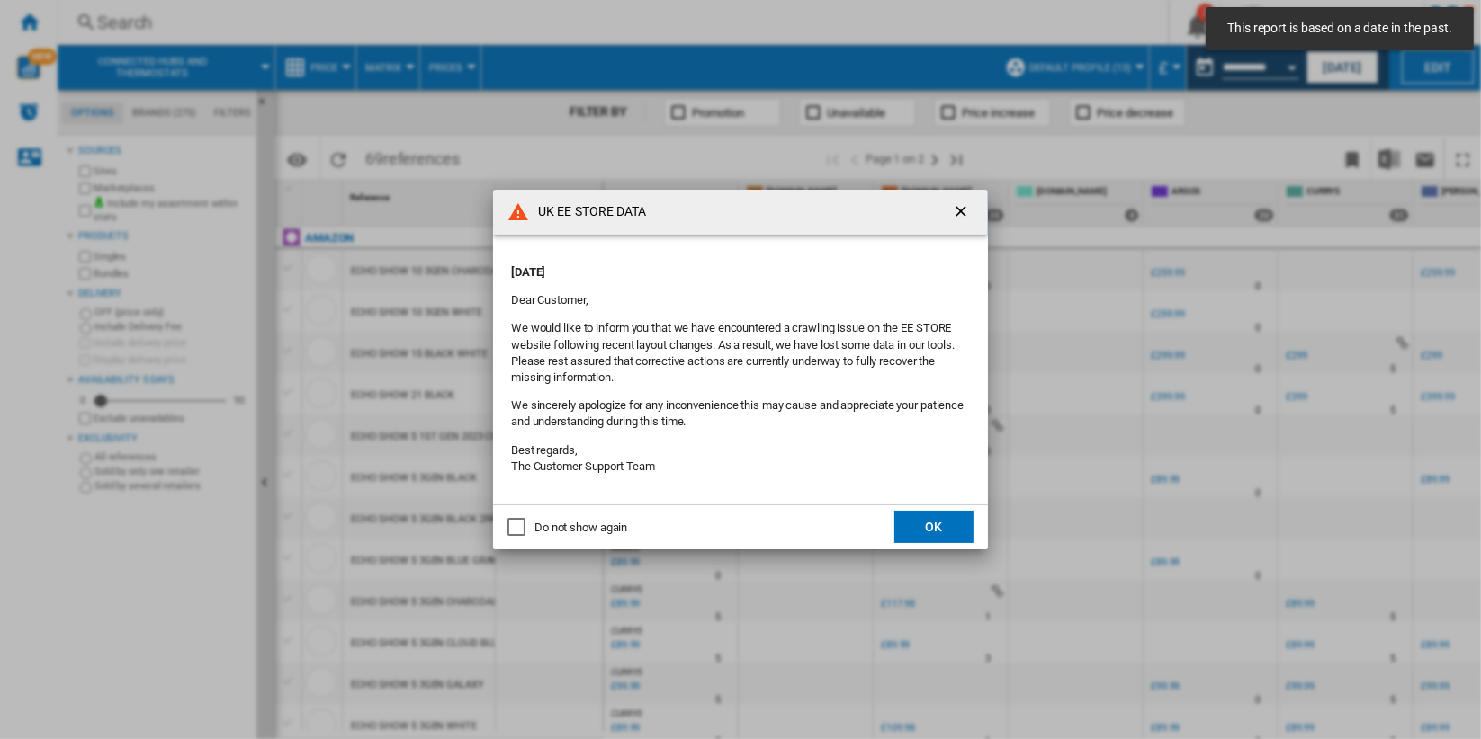
click at [962, 208] on ng-md-icon "getI18NText('BUTTONS.CLOSE_DIALOG')" at bounding box center [963, 213] width 22 height 22
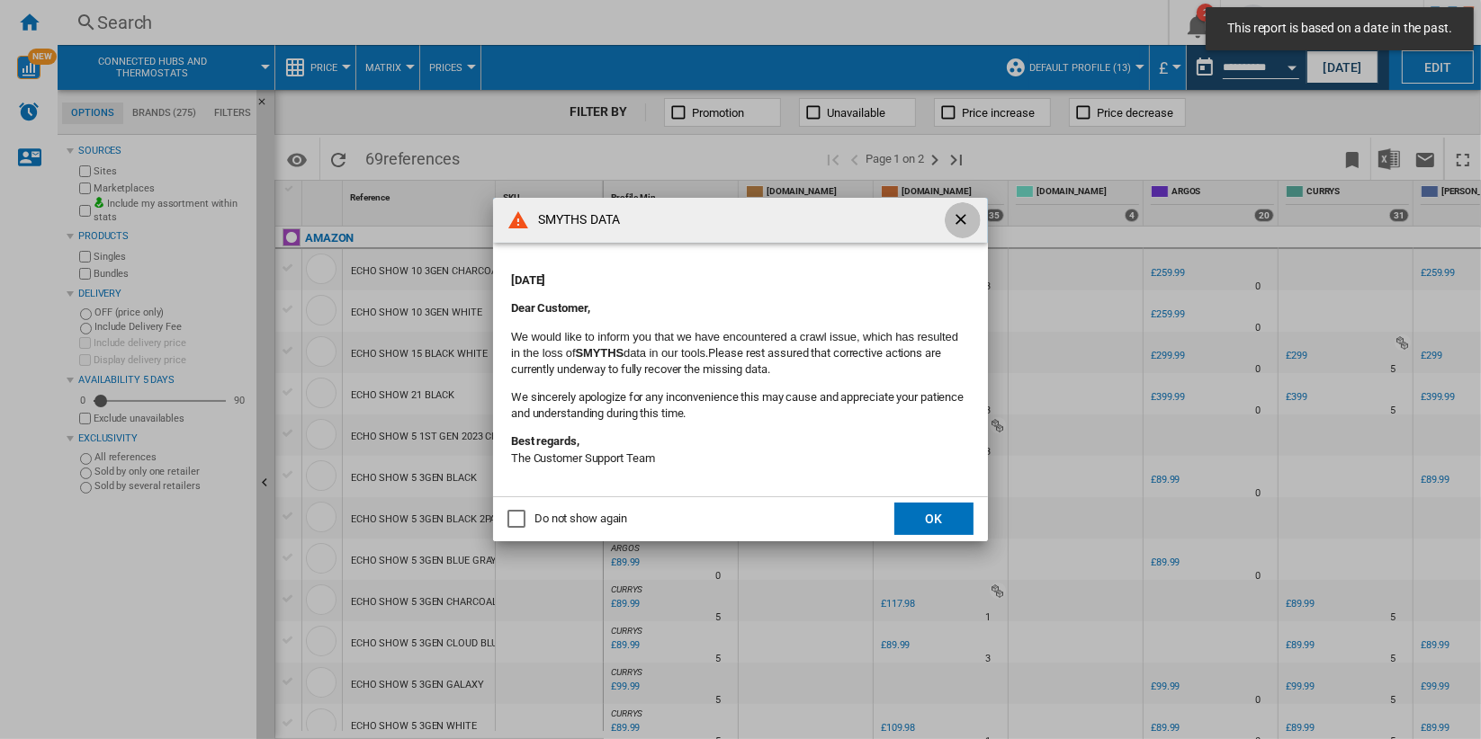
click at [957, 217] on ng-md-icon "getI18NText('BUTTONS.CLOSE_DIALOG')" at bounding box center [963, 221] width 22 height 22
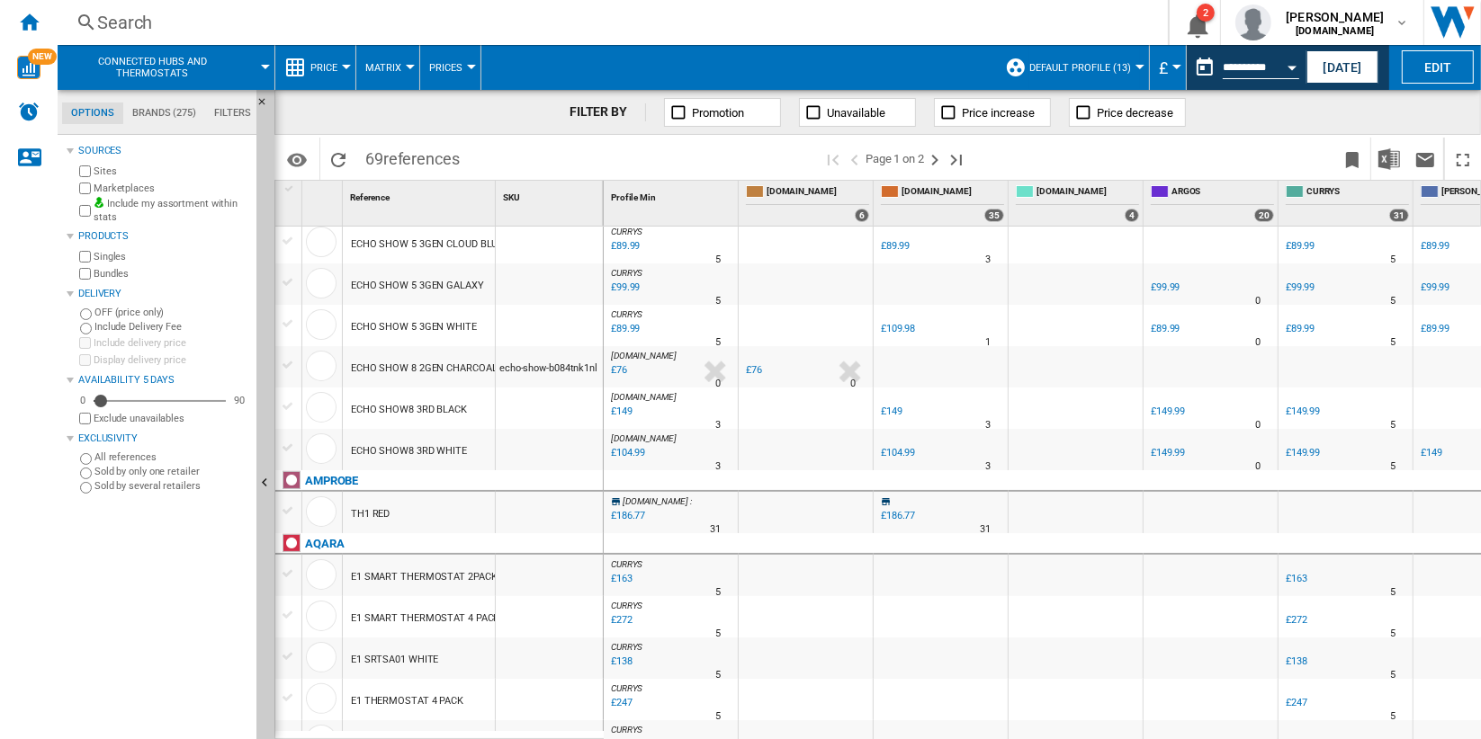
scroll to position [499, 0]
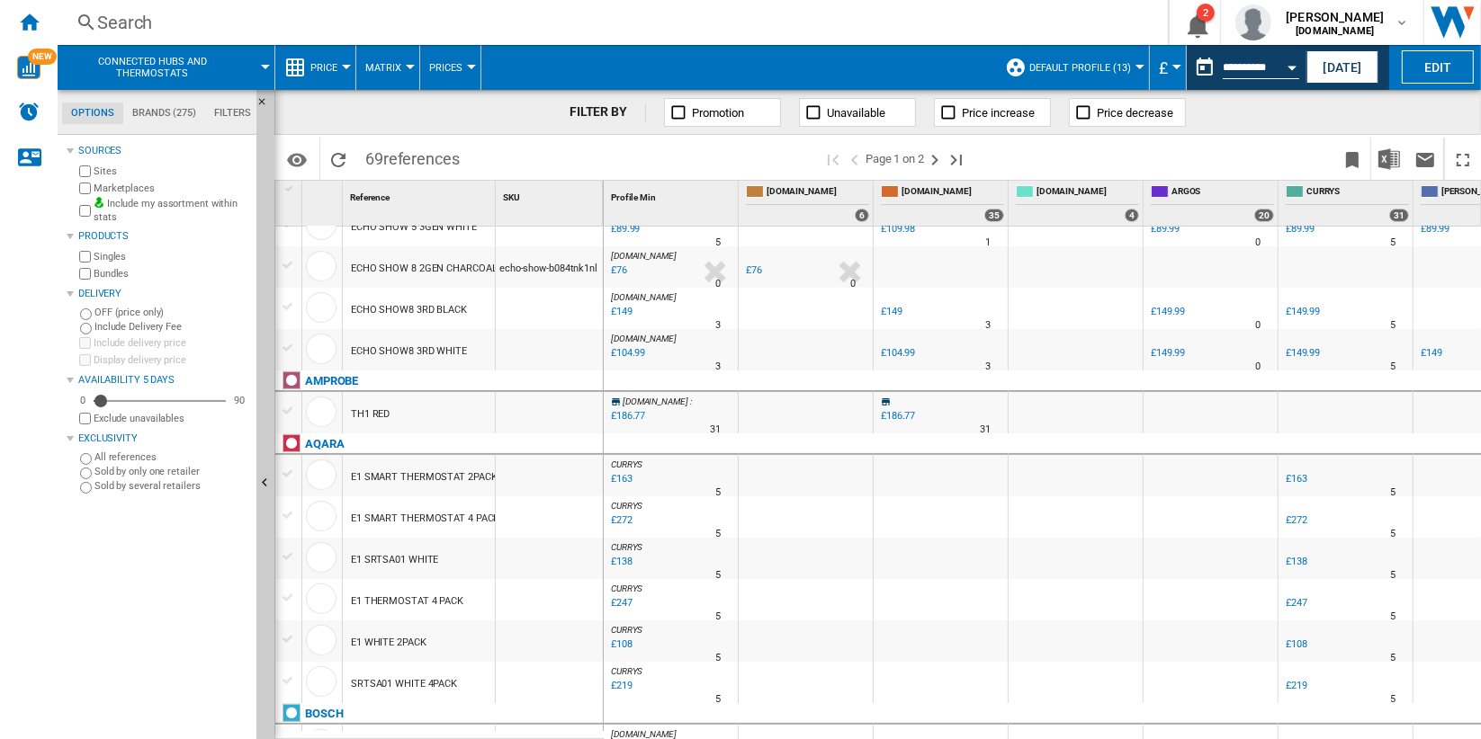
click at [758, 270] on div "£76" at bounding box center [754, 270] width 16 height 12
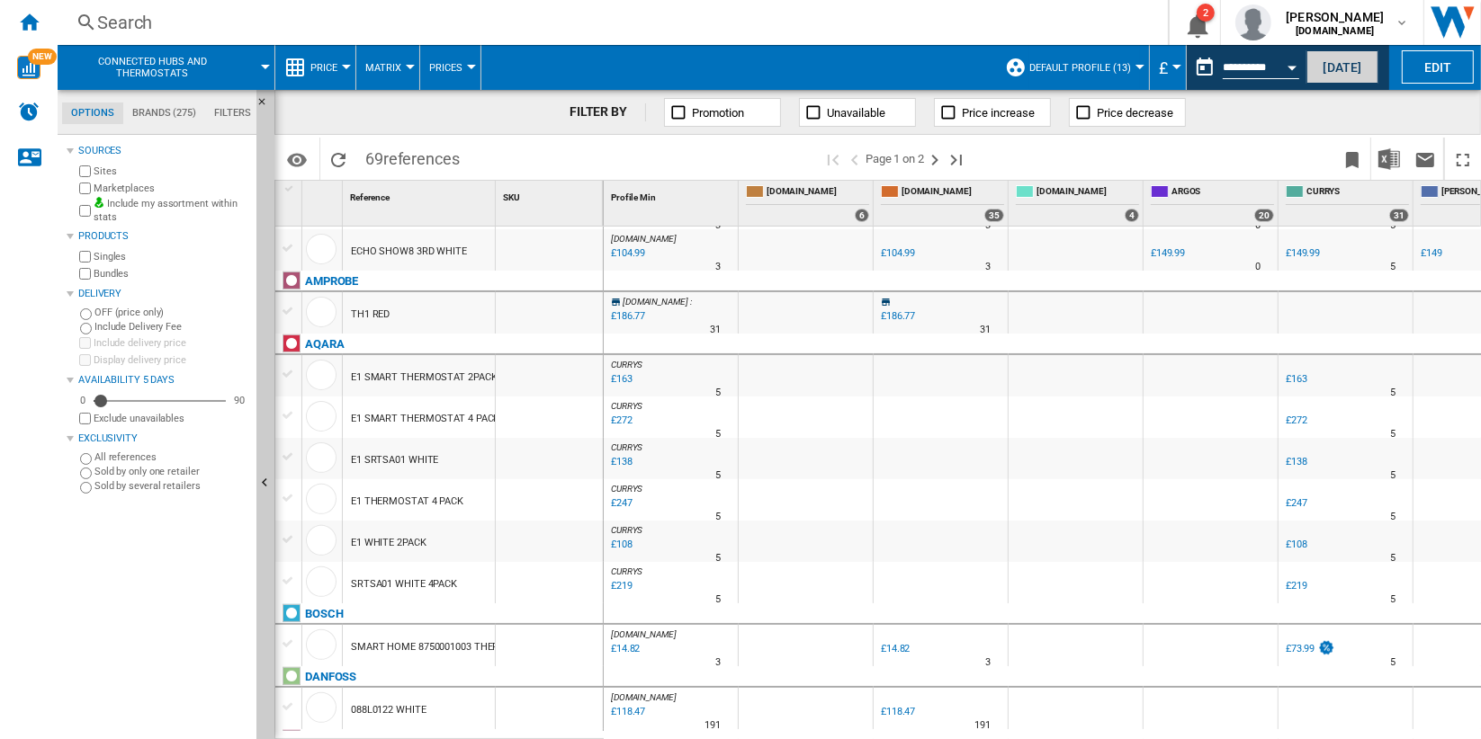
click at [1336, 78] on button "[DATE]" at bounding box center [1342, 66] width 72 height 33
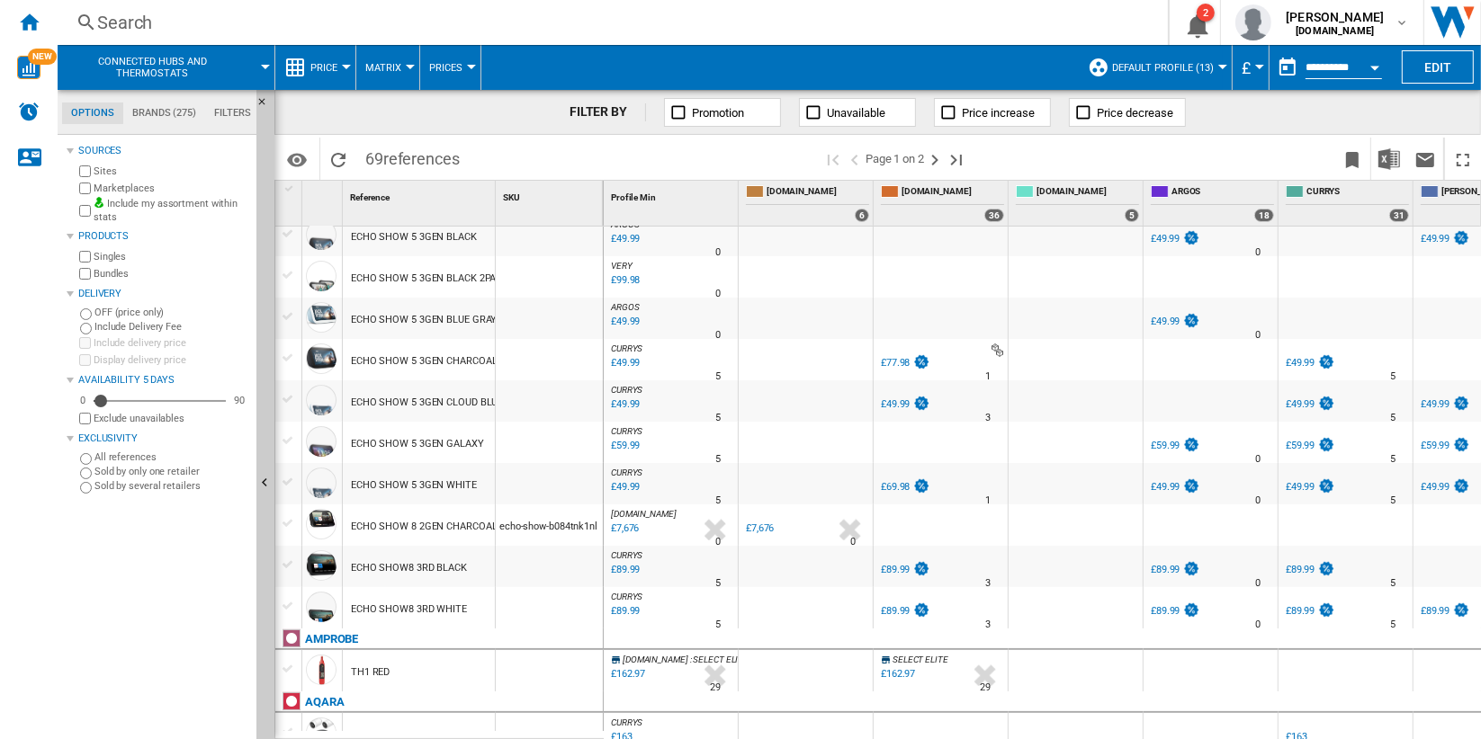
scroll to position [399, 0]
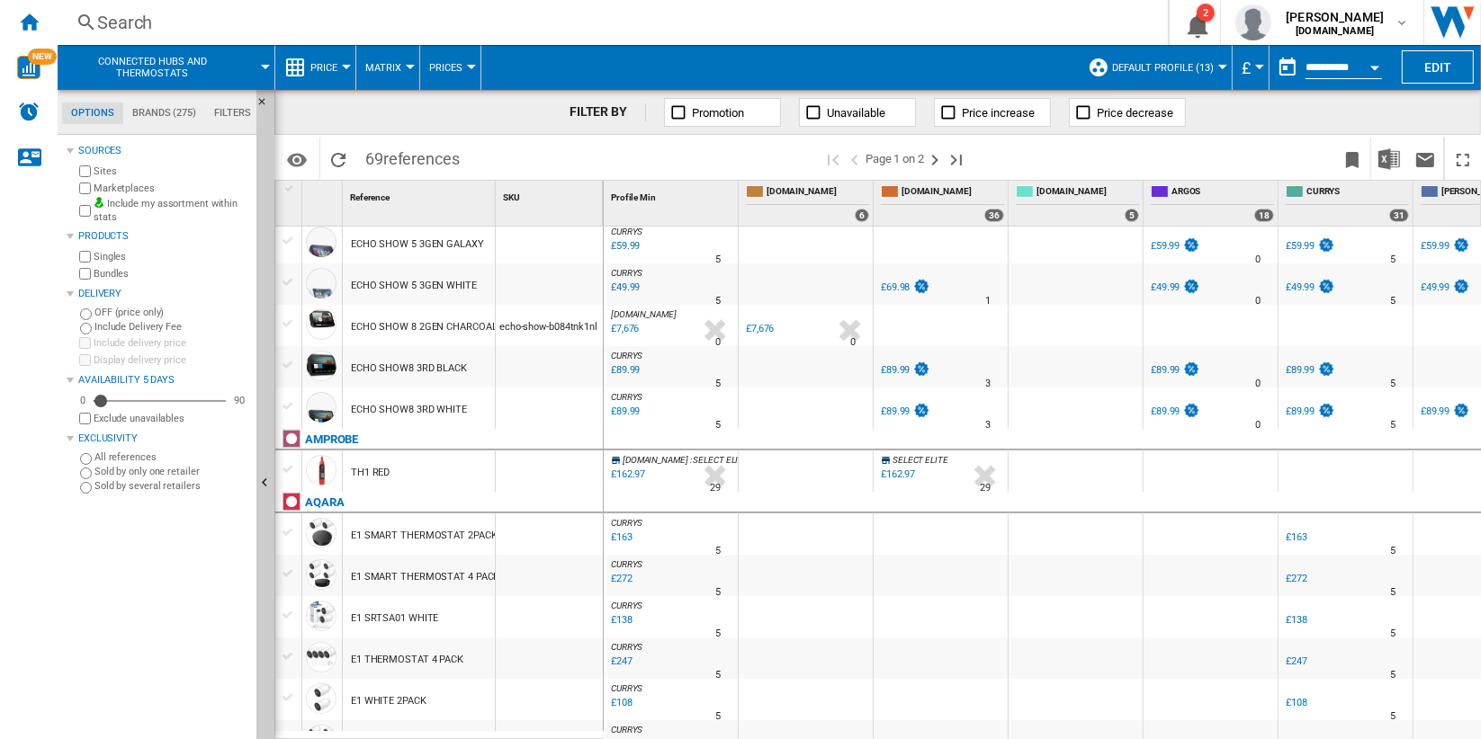
click at [765, 323] on div "£7,676" at bounding box center [760, 329] width 28 height 12
click at [429, 329] on div "ECHO SHOW 8 2GEN CHARCOAL BLACK" at bounding box center [440, 327] width 179 height 41
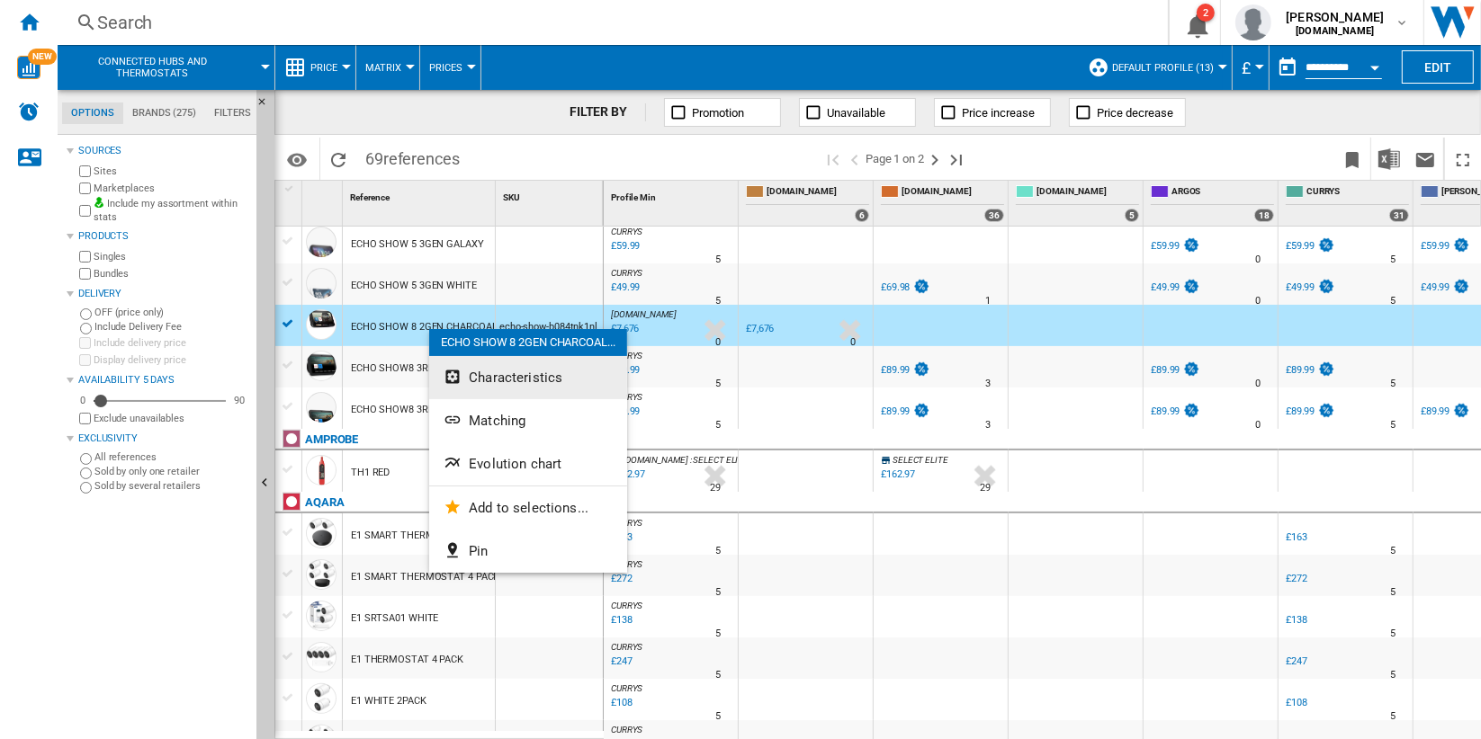
click at [553, 365] on button "Characteristics" at bounding box center [528, 377] width 198 height 43
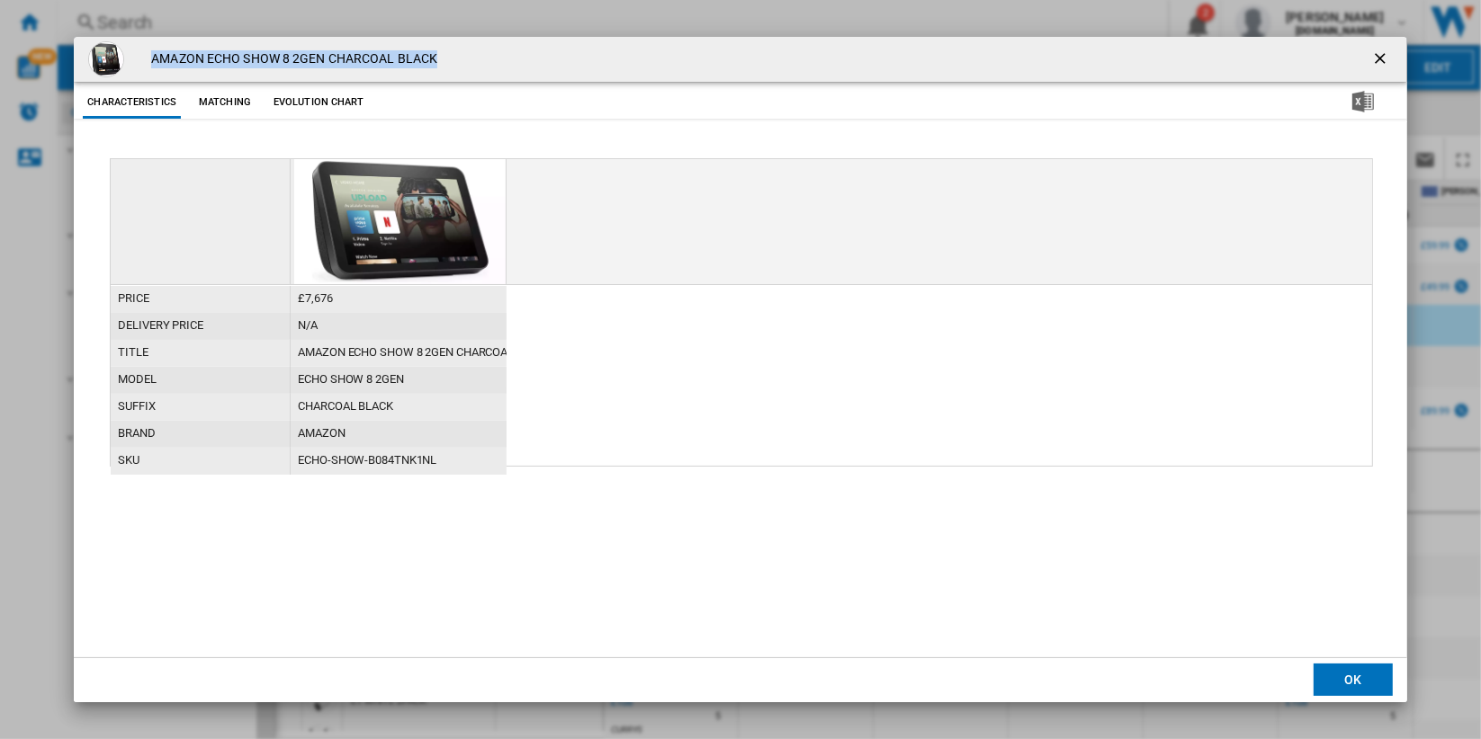
drag, startPoint x: 154, startPoint y: 56, endPoint x: 449, endPoint y: 63, distance: 295.1
click at [449, 63] on div "AMAZON ECHO SHOW 8 2GEN CHARCOAL BLACK" at bounding box center [740, 59] width 1332 height 45
copy h4 "AMAZON ECHO SHOW 8 2GEN CHARCOAL BLACK"
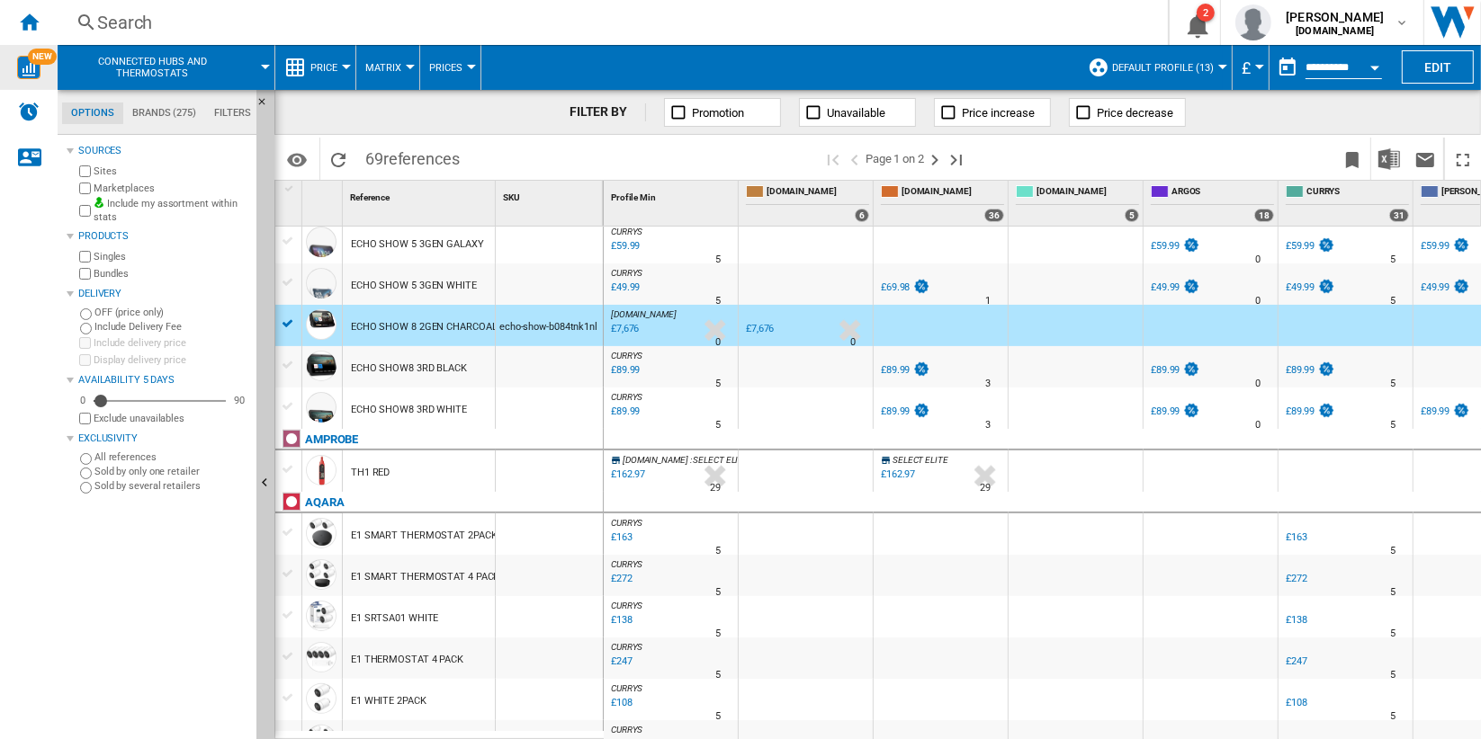
click at [38, 71] on img "WiseCard" at bounding box center [28, 67] width 23 height 23
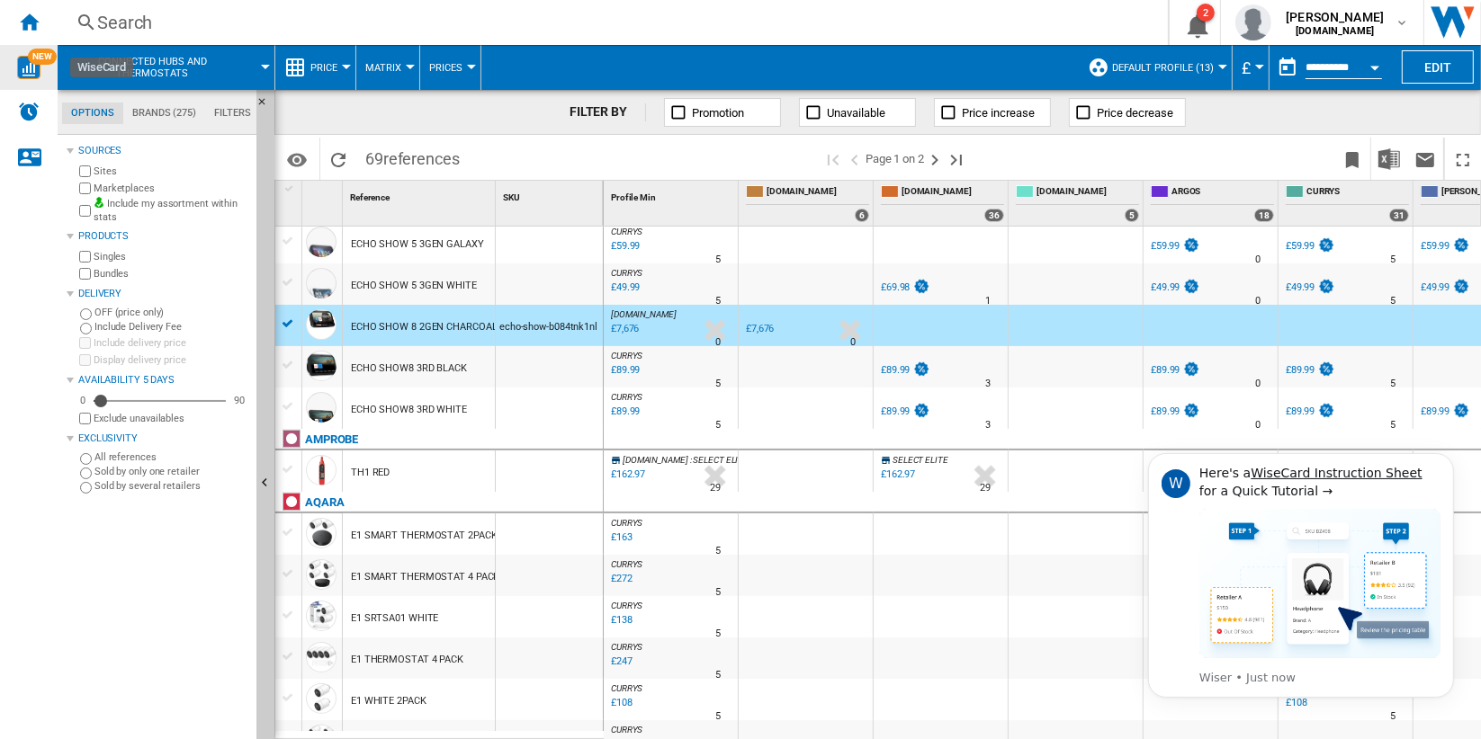
scroll to position [0, 0]
